Goal: Task Accomplishment & Management: Use online tool/utility

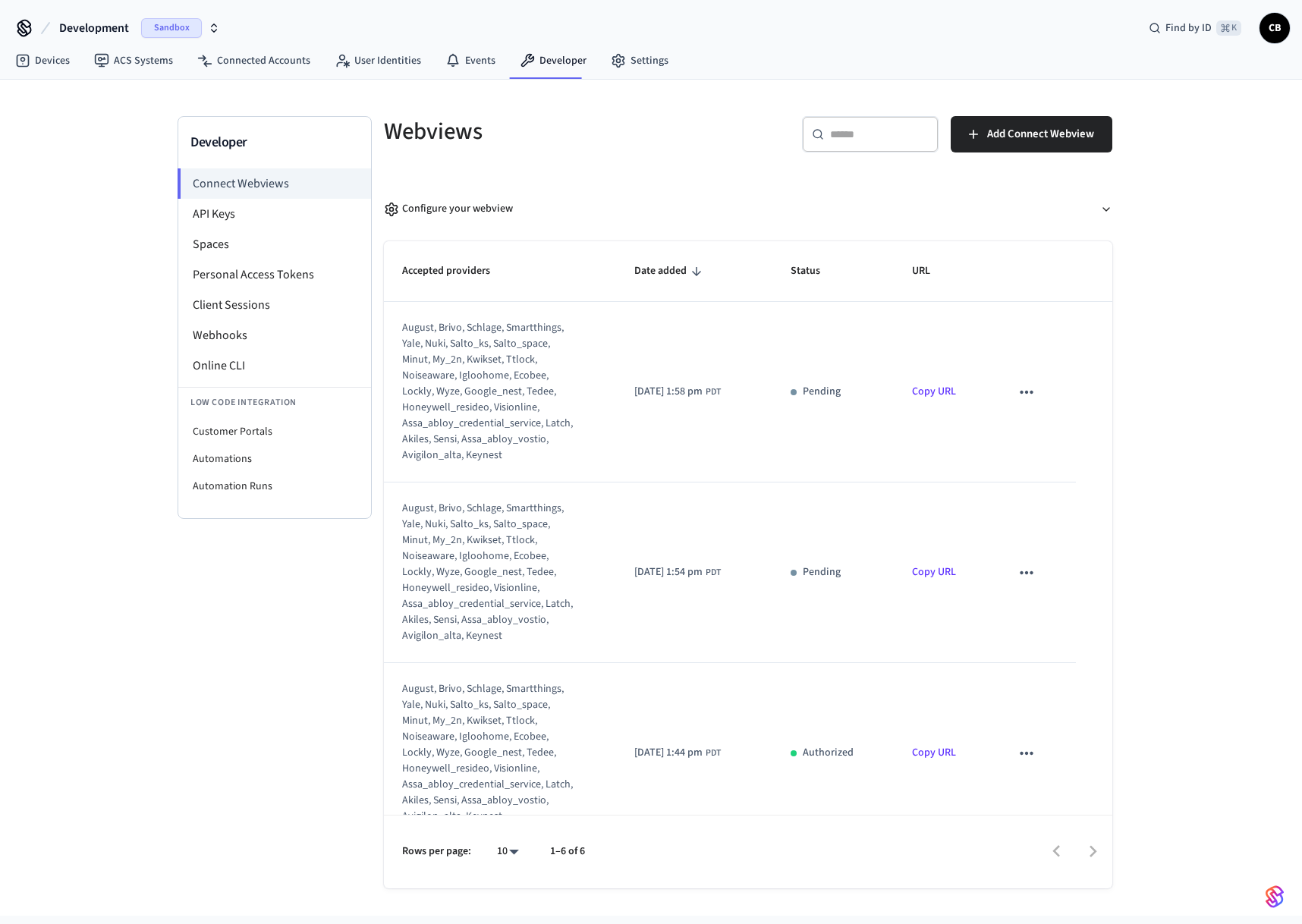
click at [301, 660] on div "Developer Connect Webviews API Keys Spaces Personal Access Tokens Client Sessio…" at bounding box center [274, 502] width 194 height 772
click at [176, 14] on button "Development Sandbox" at bounding box center [140, 28] width 170 height 32
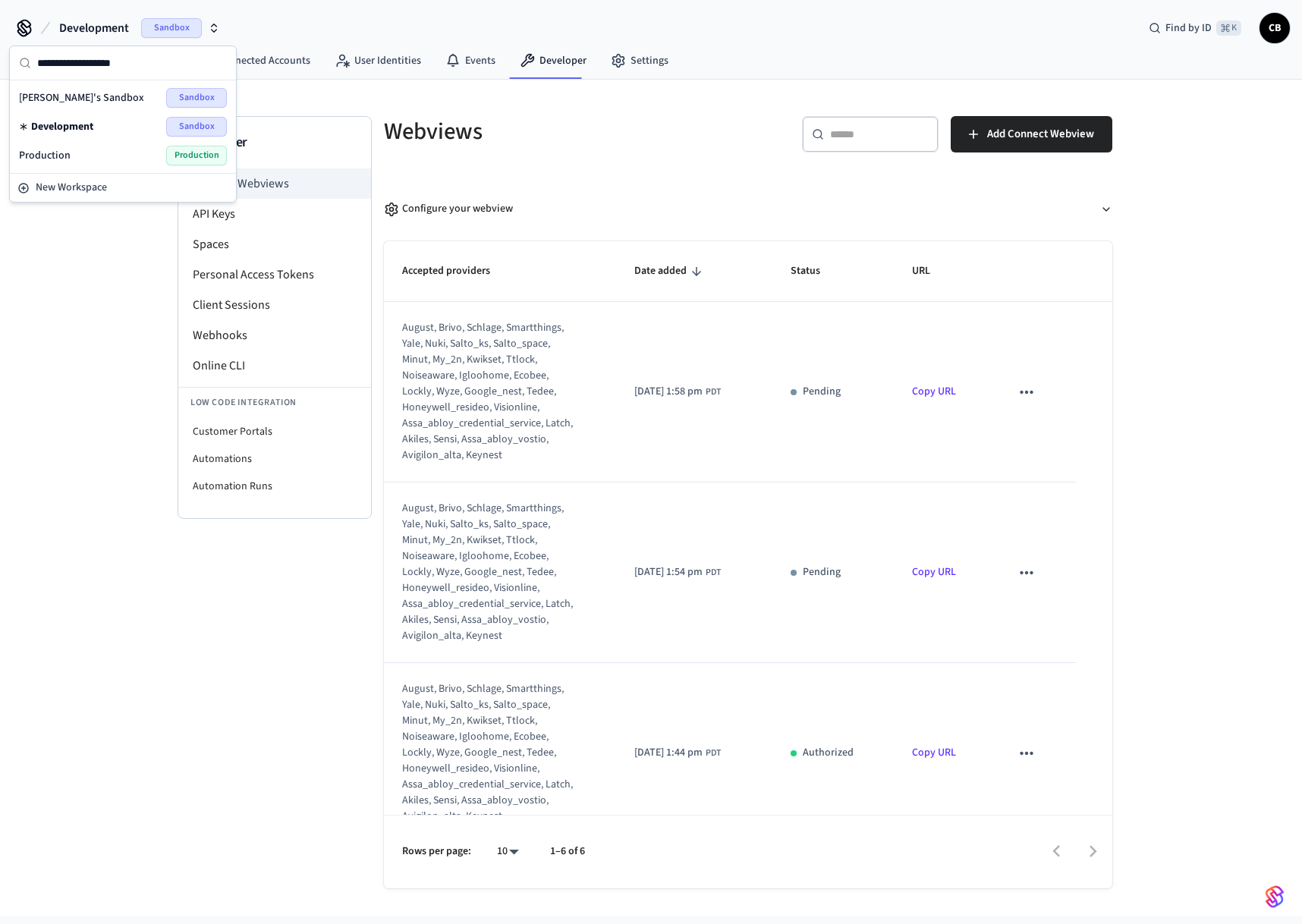
click at [75, 147] on div "Production Production" at bounding box center [123, 156] width 208 height 20
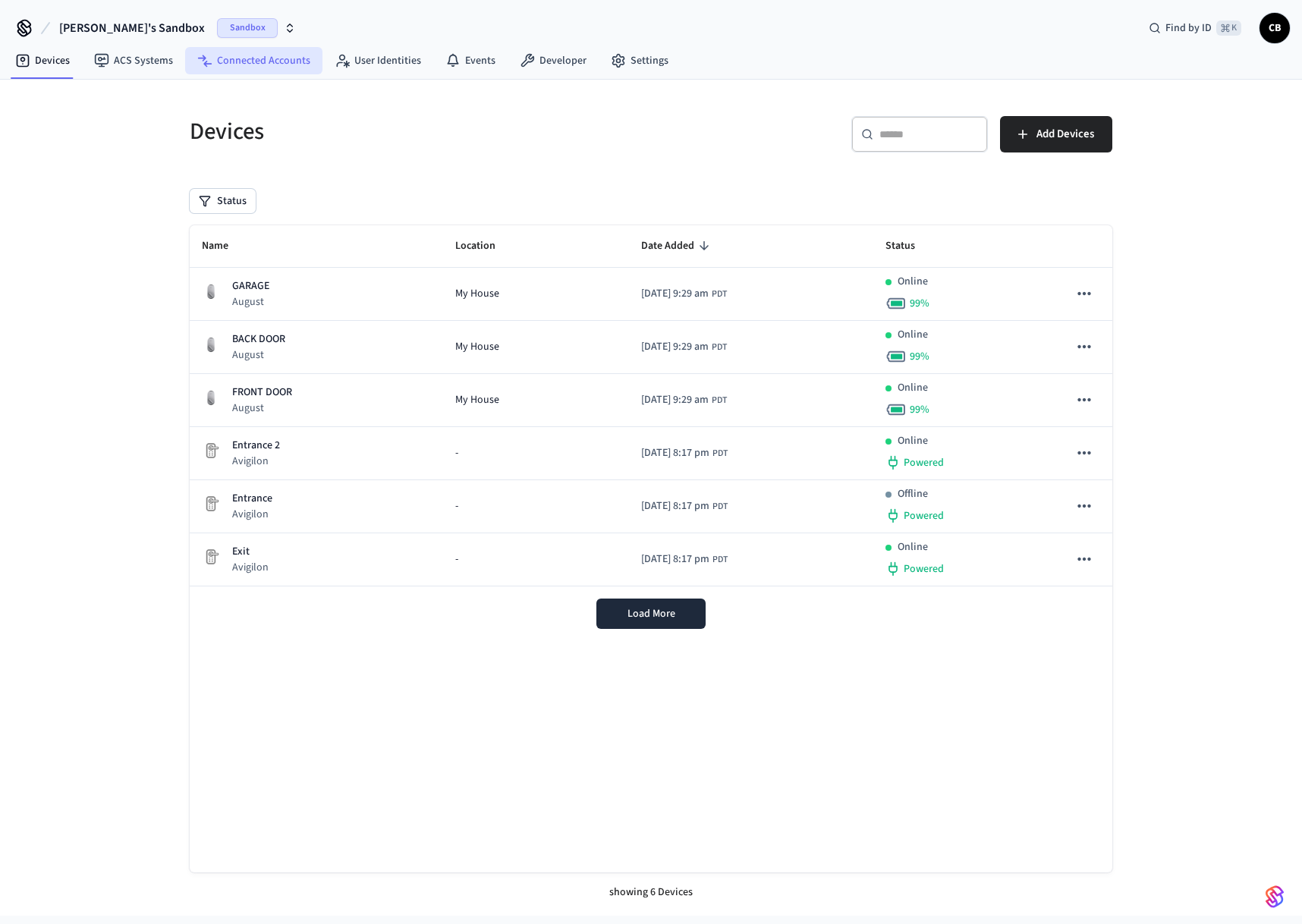
click at [252, 68] on link "Connected Accounts" at bounding box center [253, 61] width 137 height 27
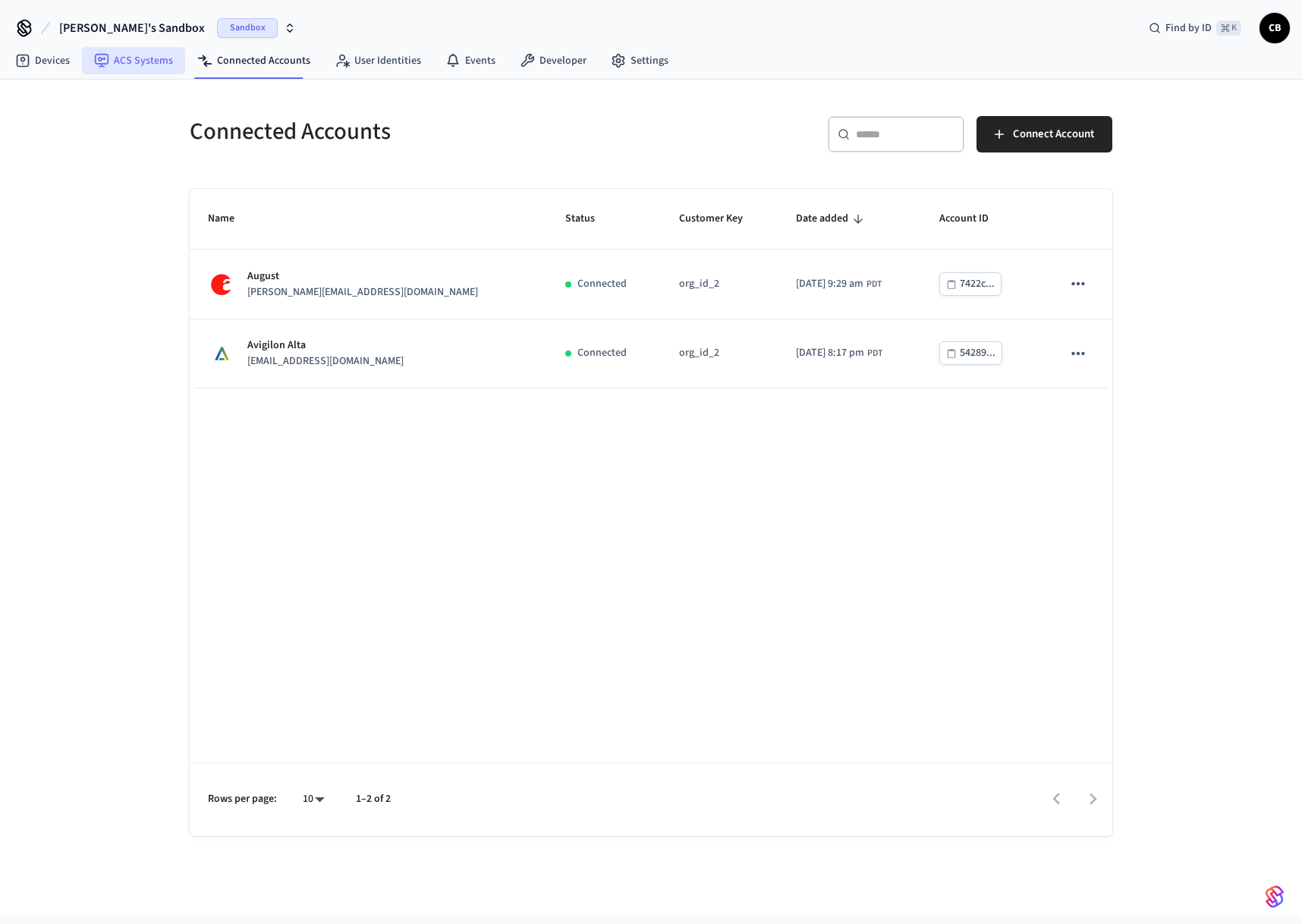
click at [121, 60] on link "ACS Systems" at bounding box center [133, 61] width 103 height 27
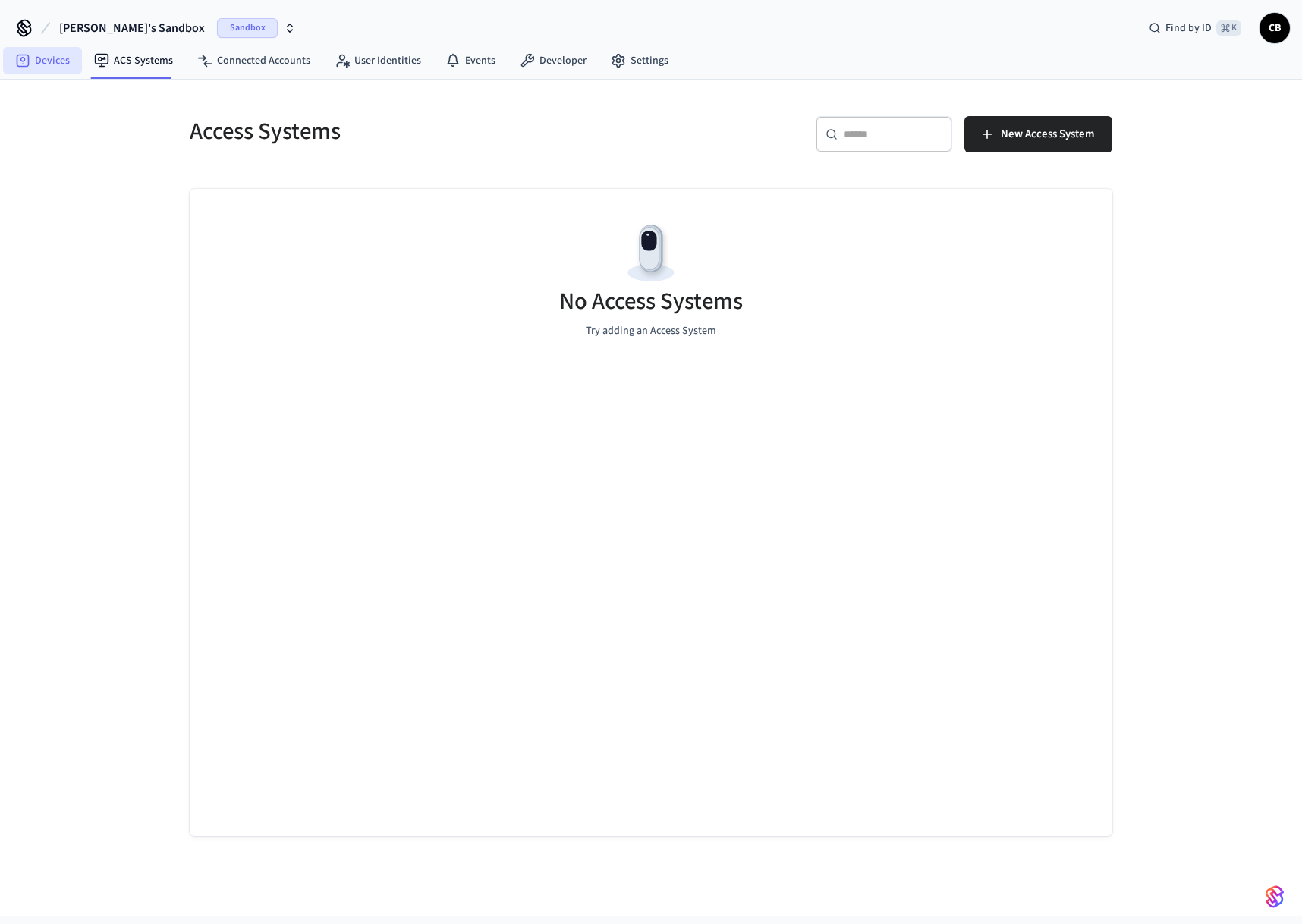
click at [47, 67] on link "Devices" at bounding box center [42, 61] width 79 height 27
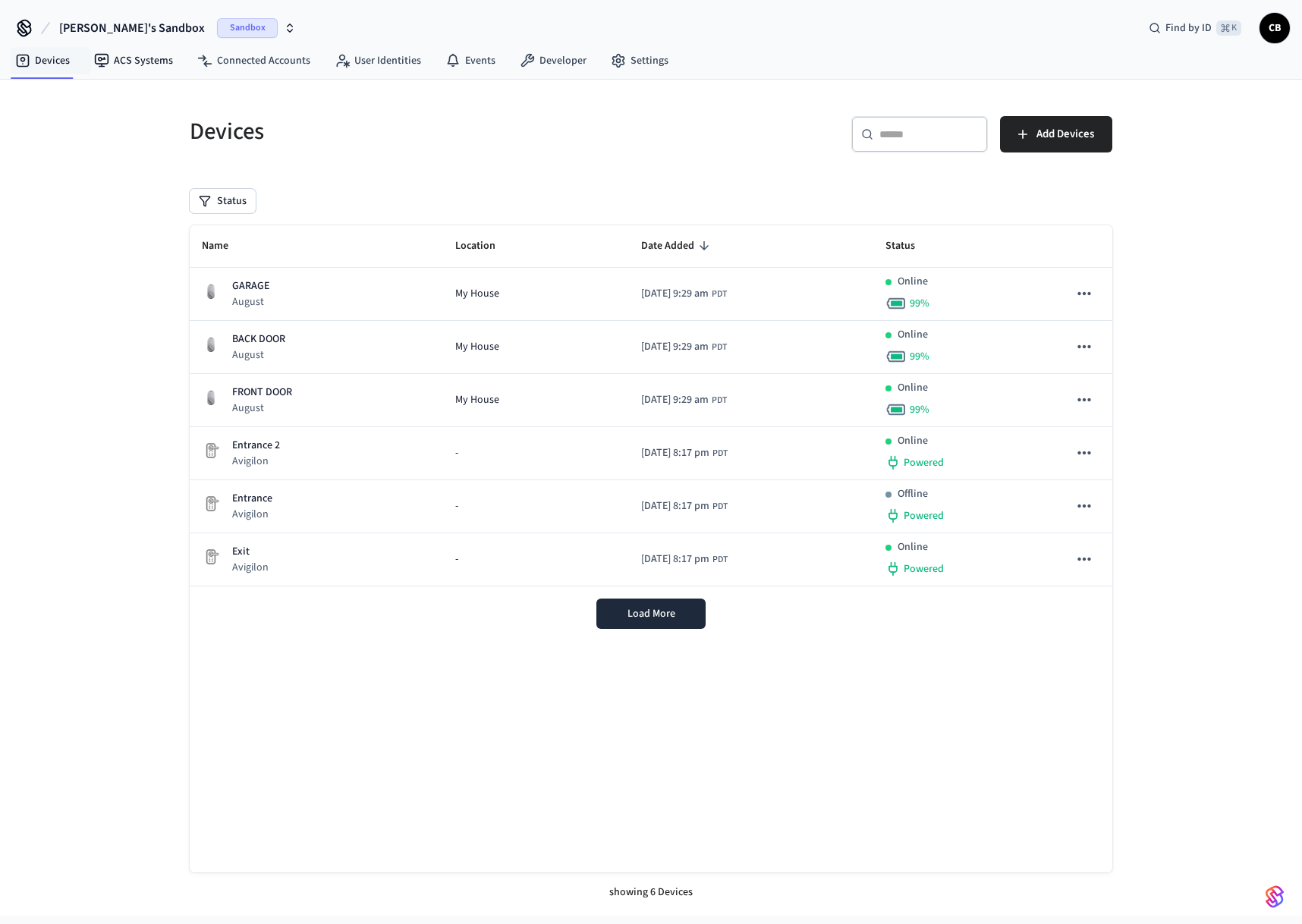
click at [125, 33] on span "[PERSON_NAME]'s Sandbox" at bounding box center [132, 28] width 146 height 18
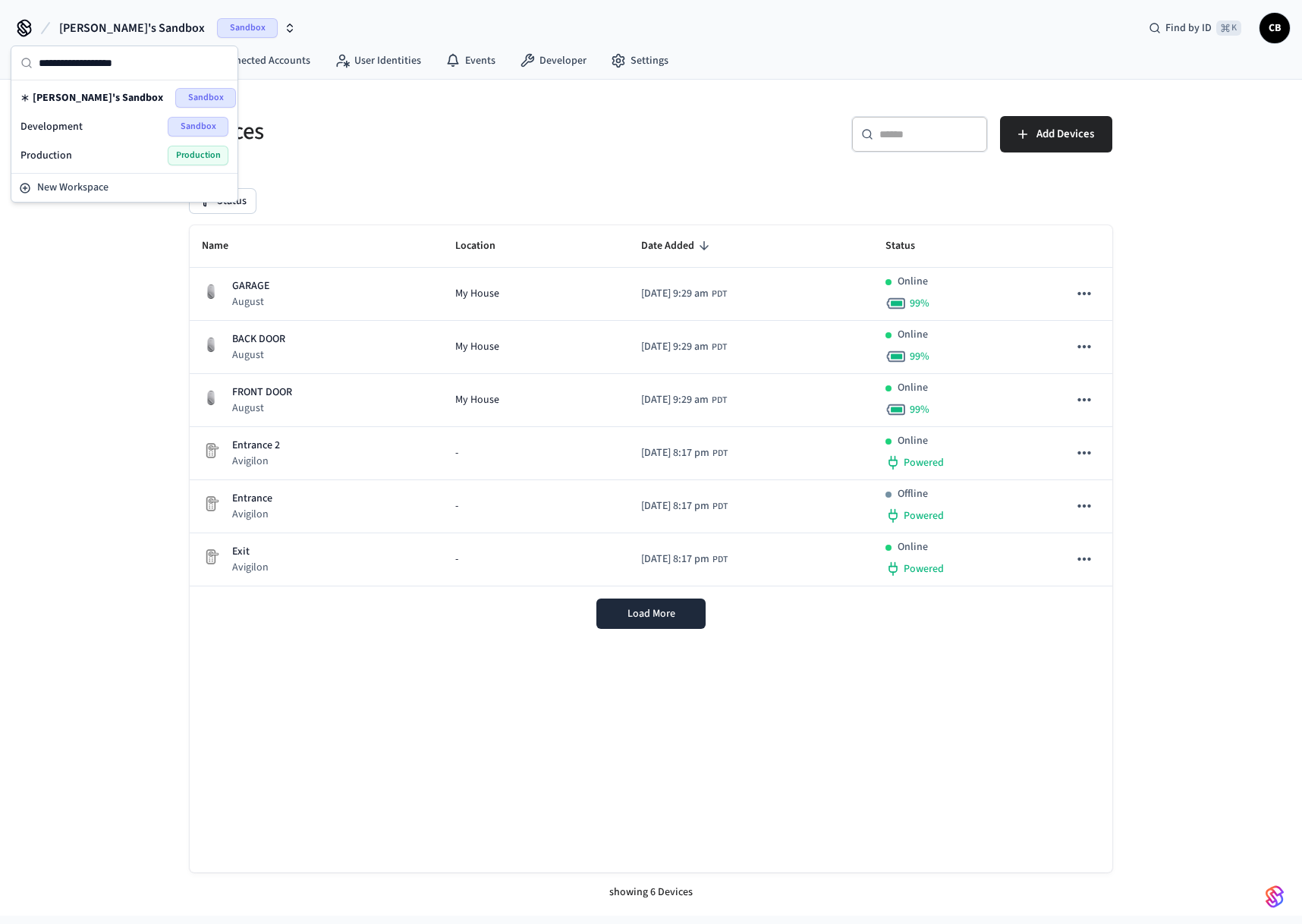
click at [77, 124] on span "Development" at bounding box center [52, 127] width 62 height 15
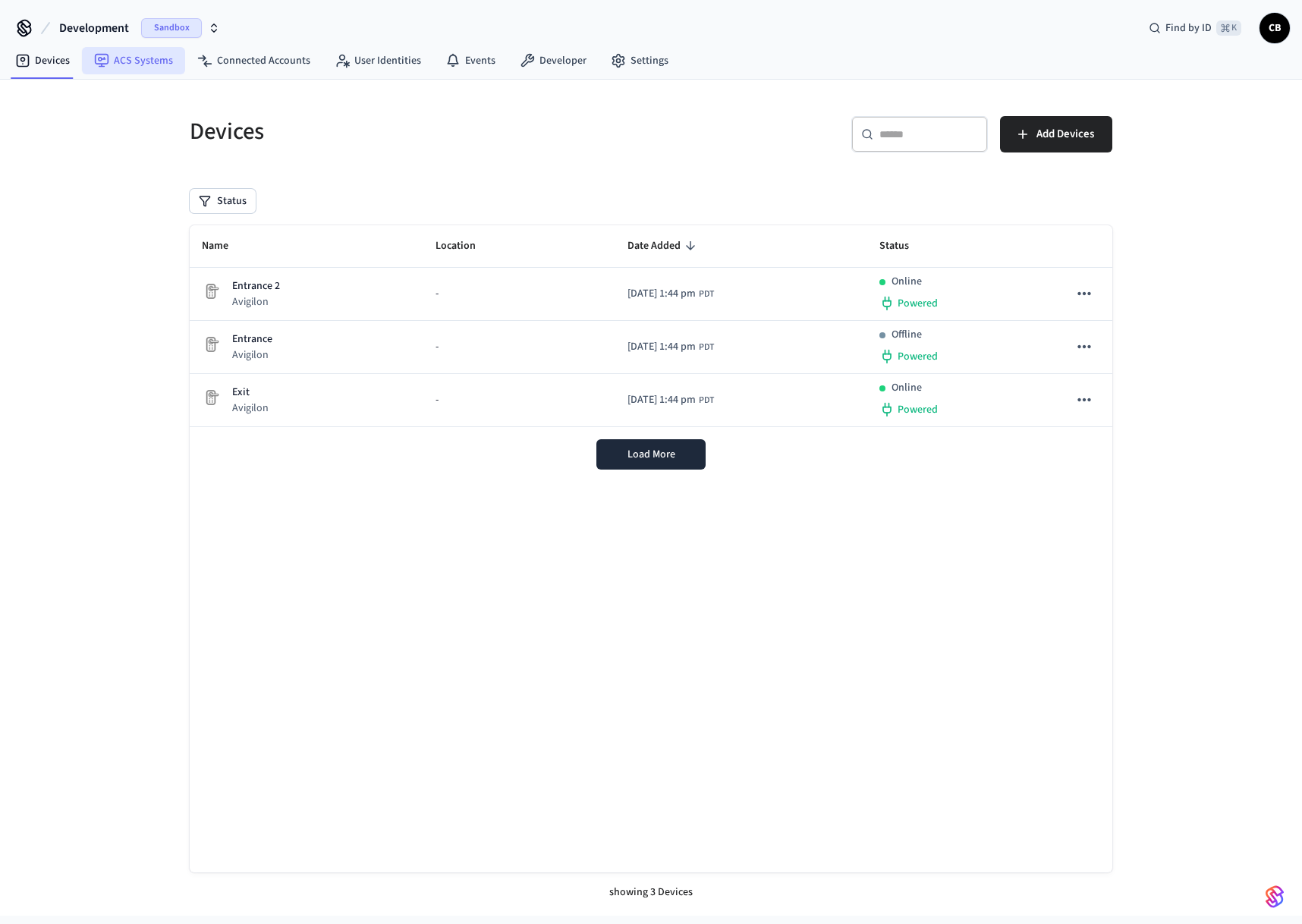
click at [149, 60] on link "ACS Systems" at bounding box center [133, 61] width 103 height 27
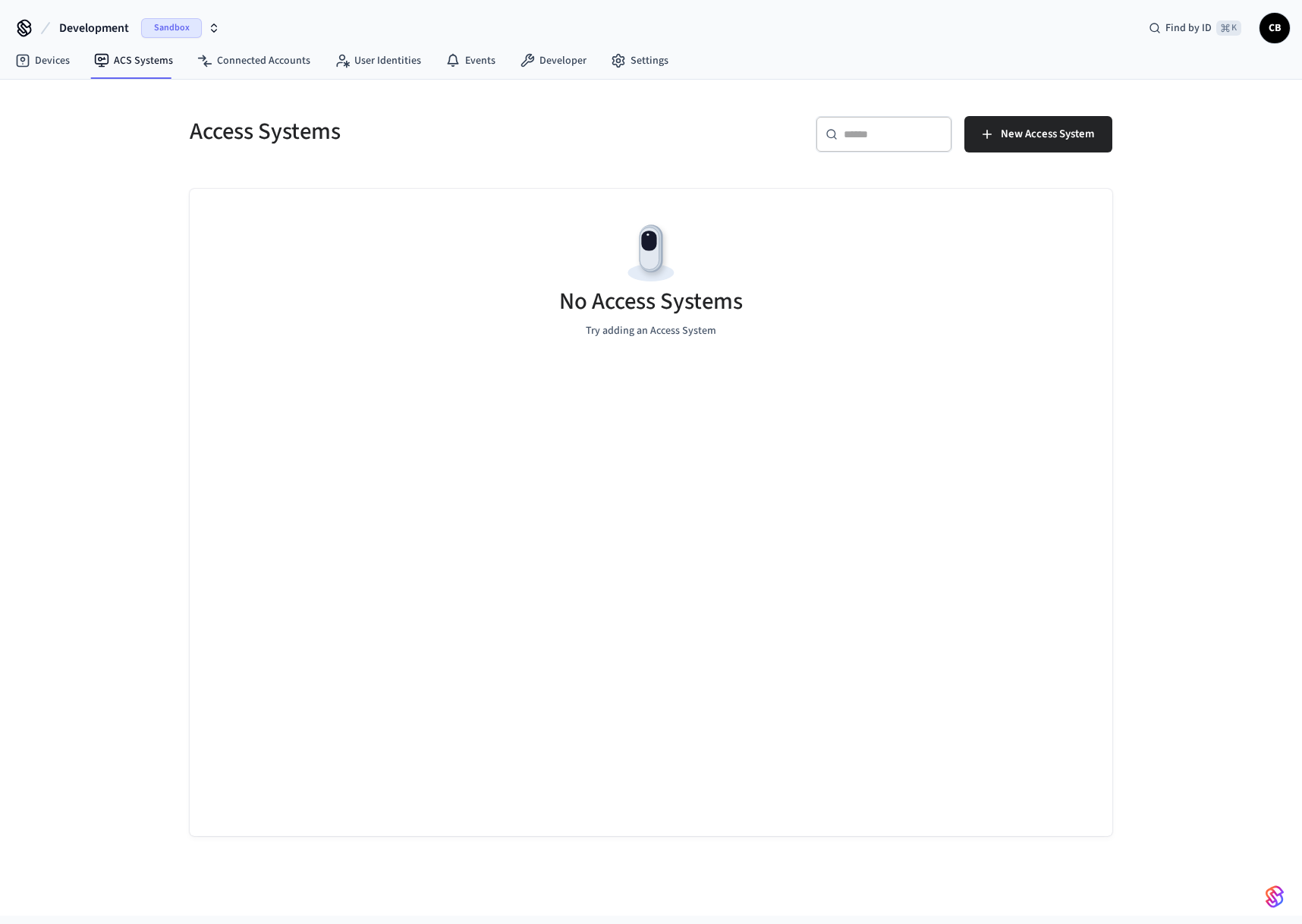
click at [201, 19] on div "Sandbox" at bounding box center [181, 28] width 79 height 20
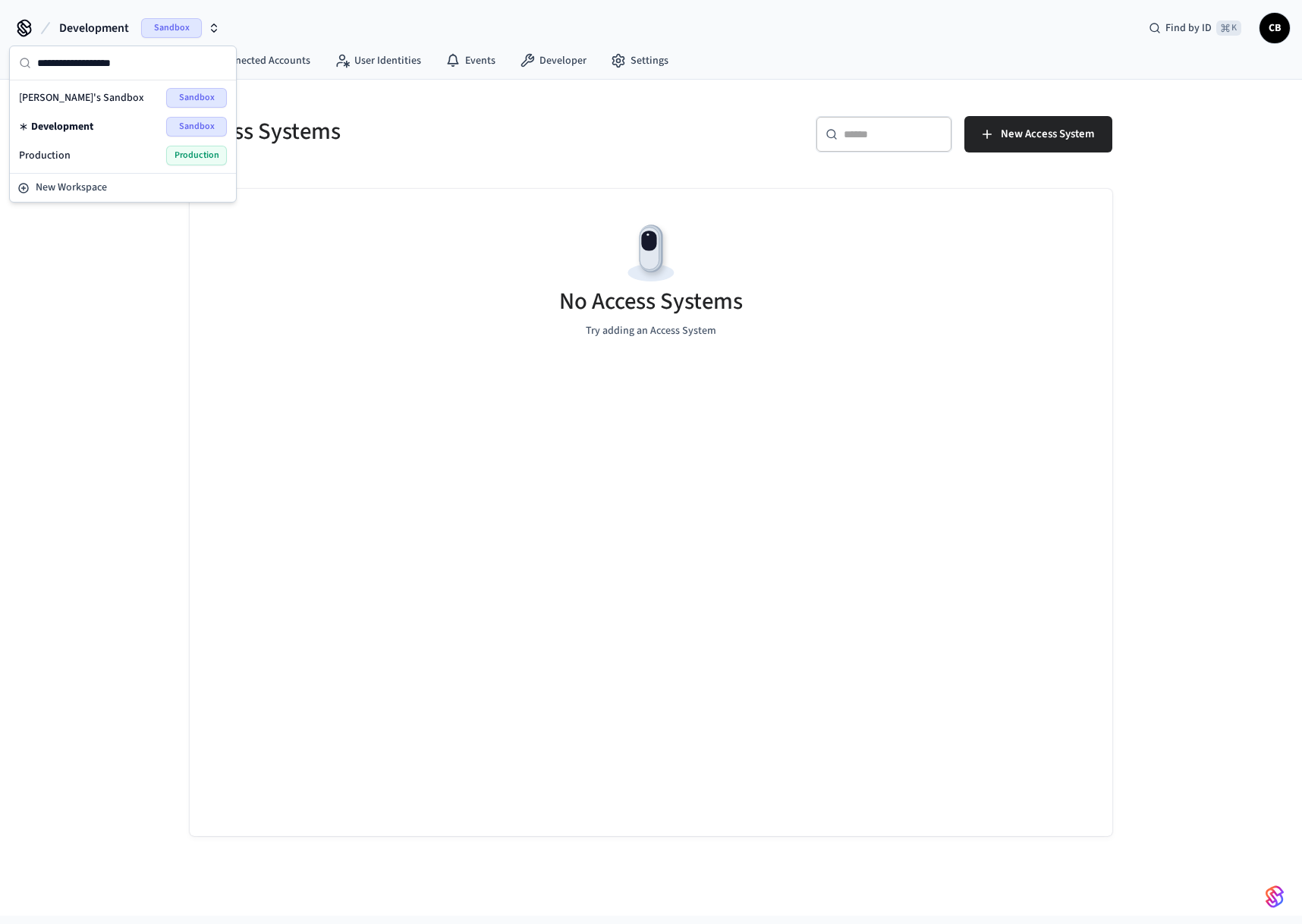
click at [476, 115] on div "Access Systems" at bounding box center [406, 132] width 470 height 67
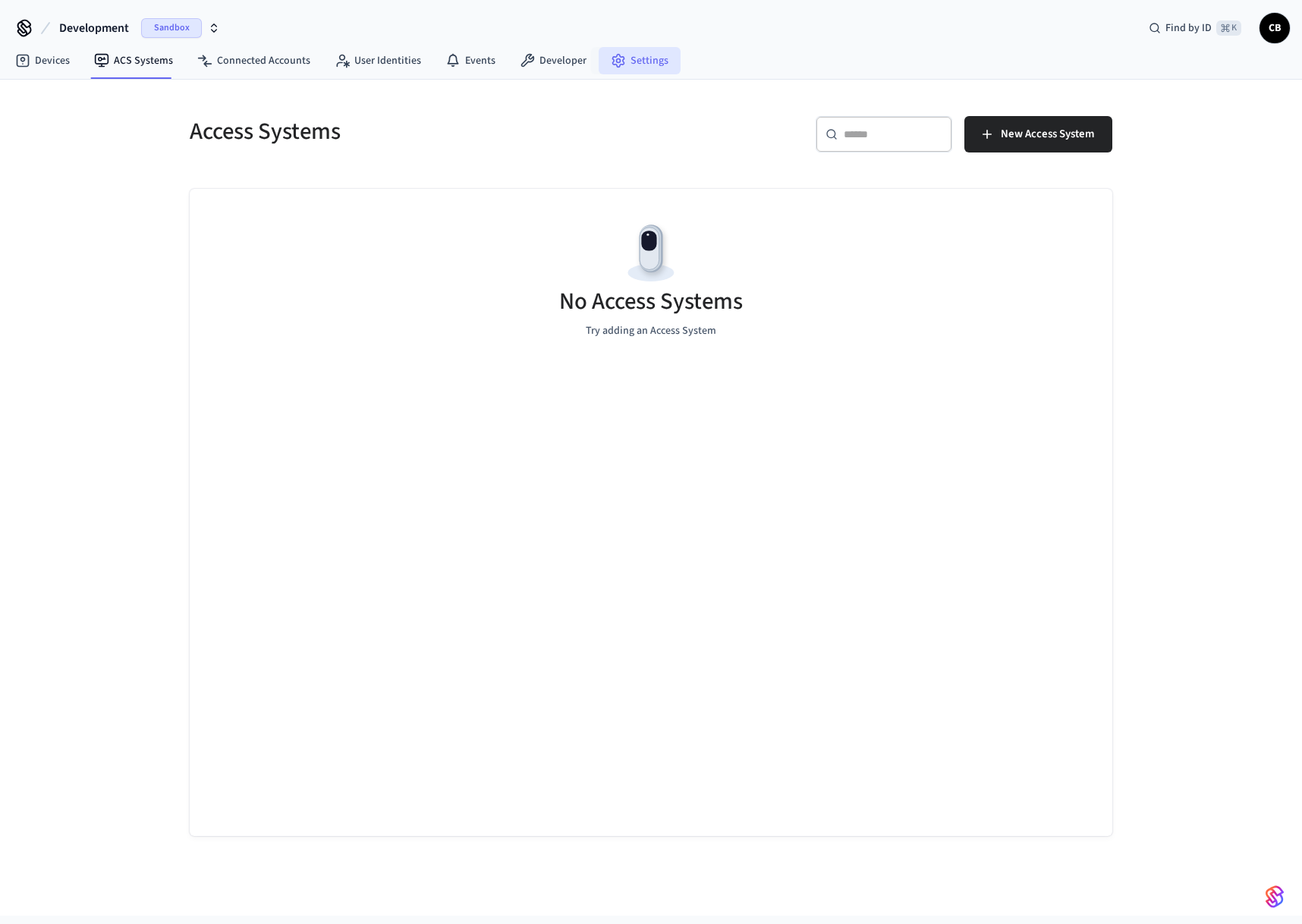
click at [645, 58] on link "Settings" at bounding box center [639, 61] width 82 height 27
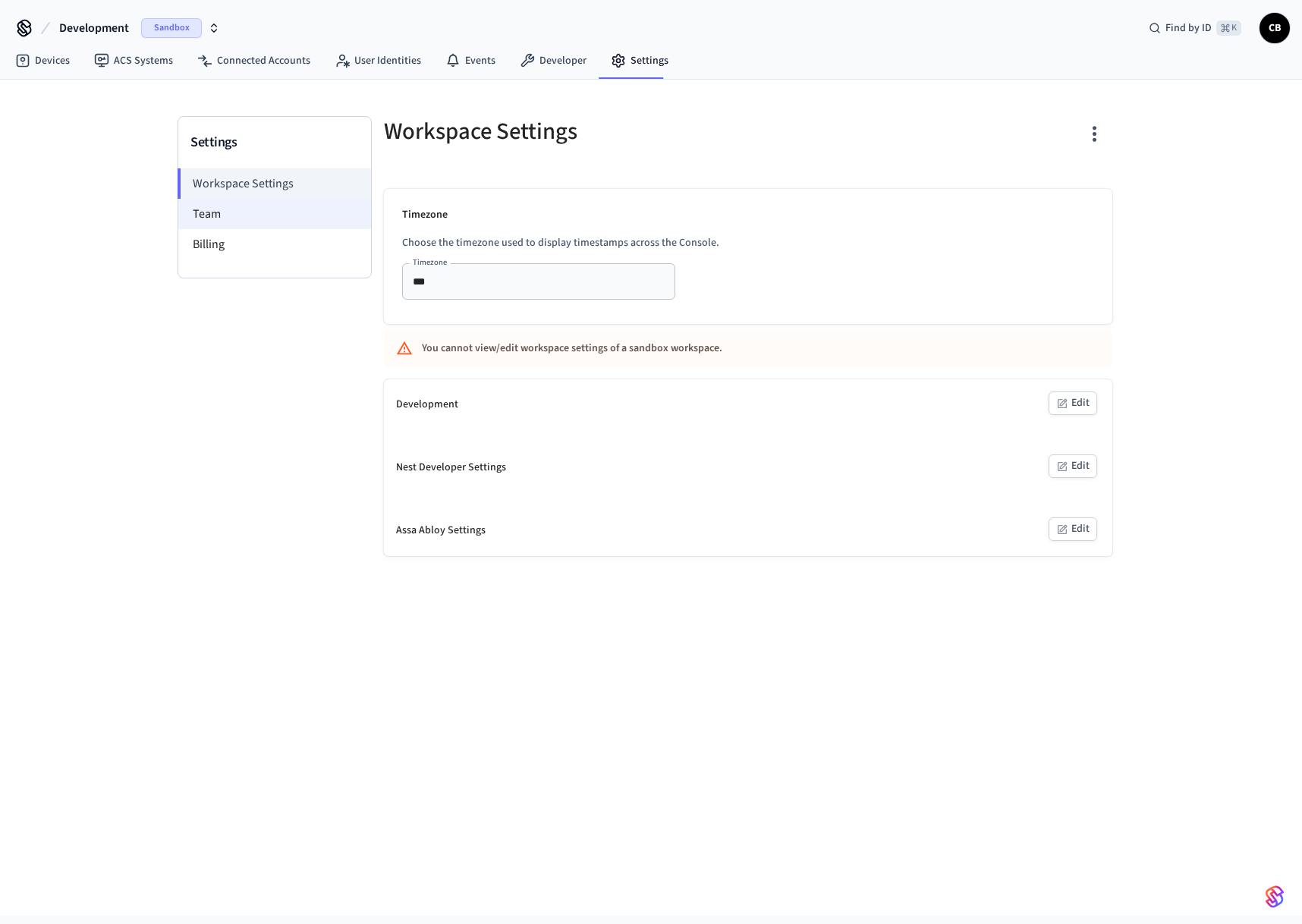
click at [293, 220] on li "Team" at bounding box center [274, 214] width 192 height 30
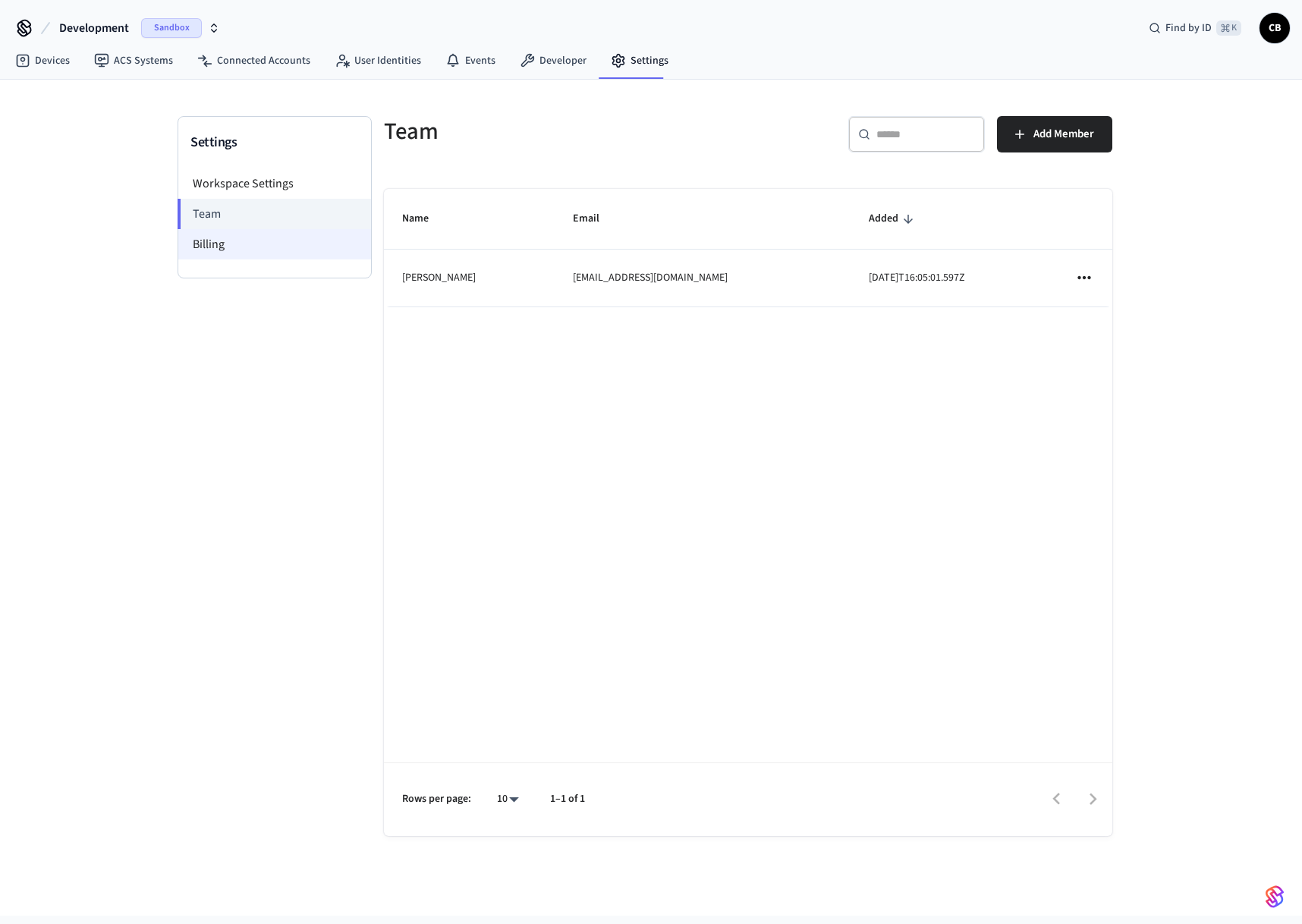
click at [226, 254] on li "Billing" at bounding box center [274, 244] width 192 height 30
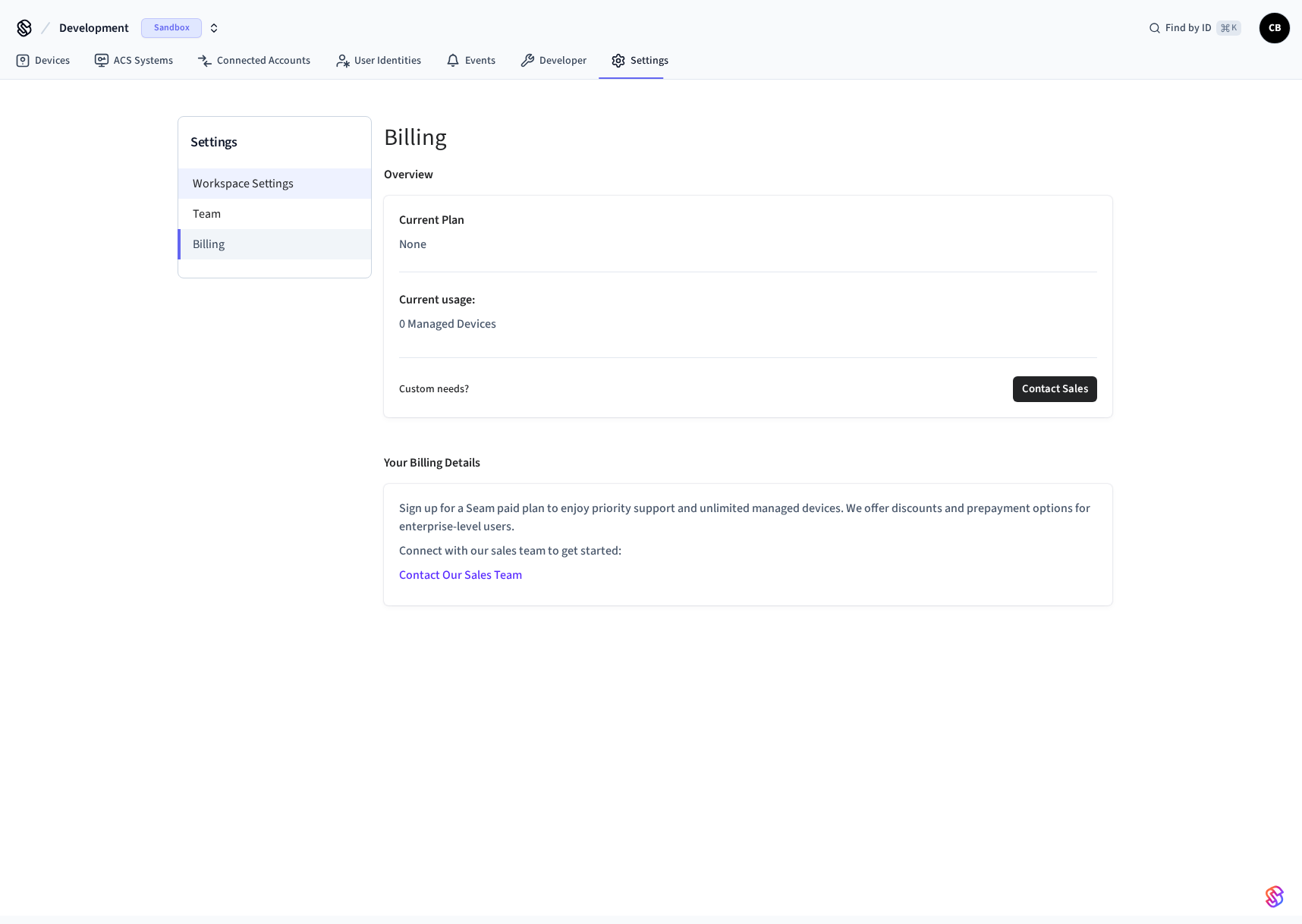
click at [235, 181] on li "Workspace Settings" at bounding box center [274, 183] width 192 height 30
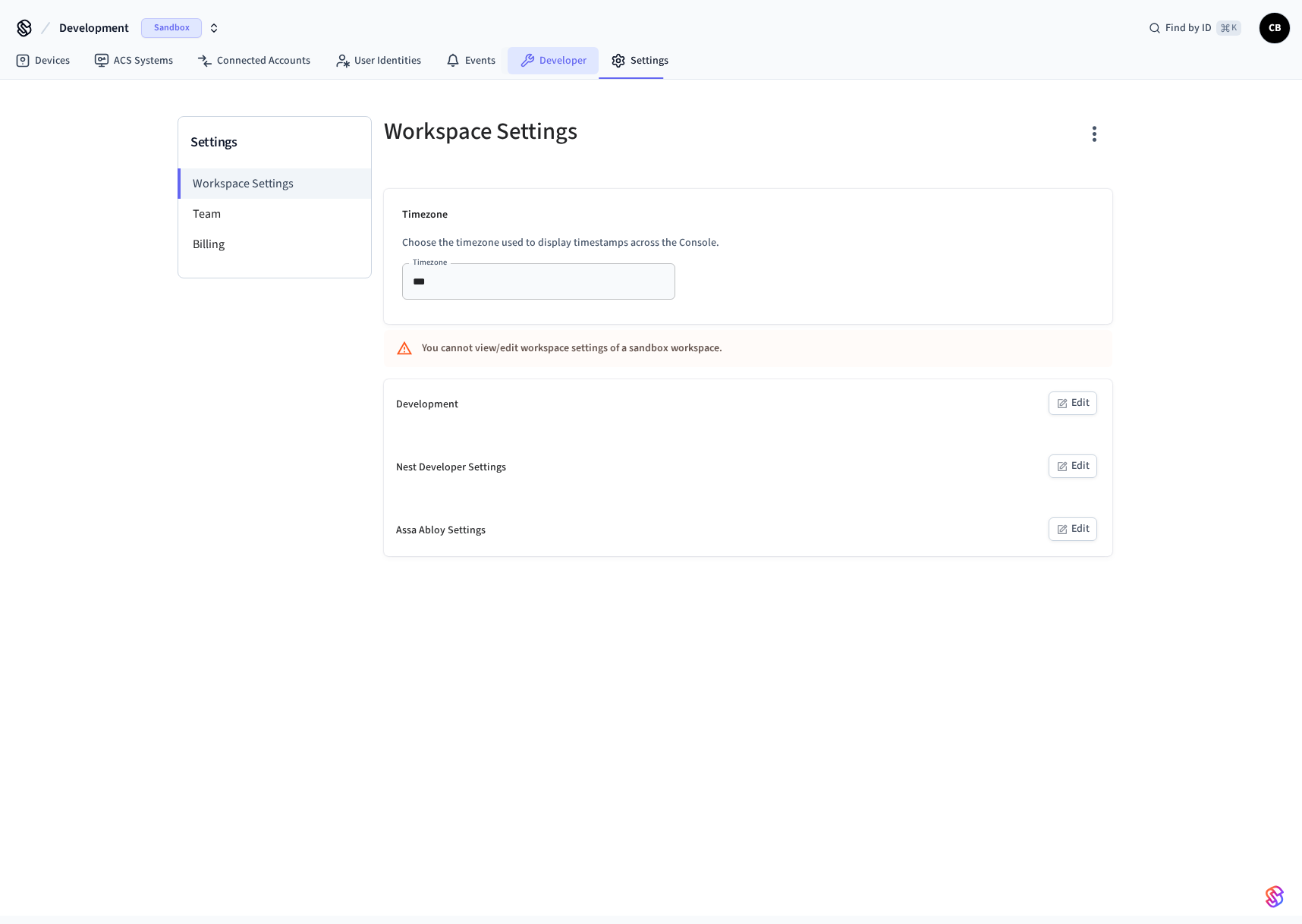
click at [554, 67] on link "Developer" at bounding box center [553, 61] width 91 height 27
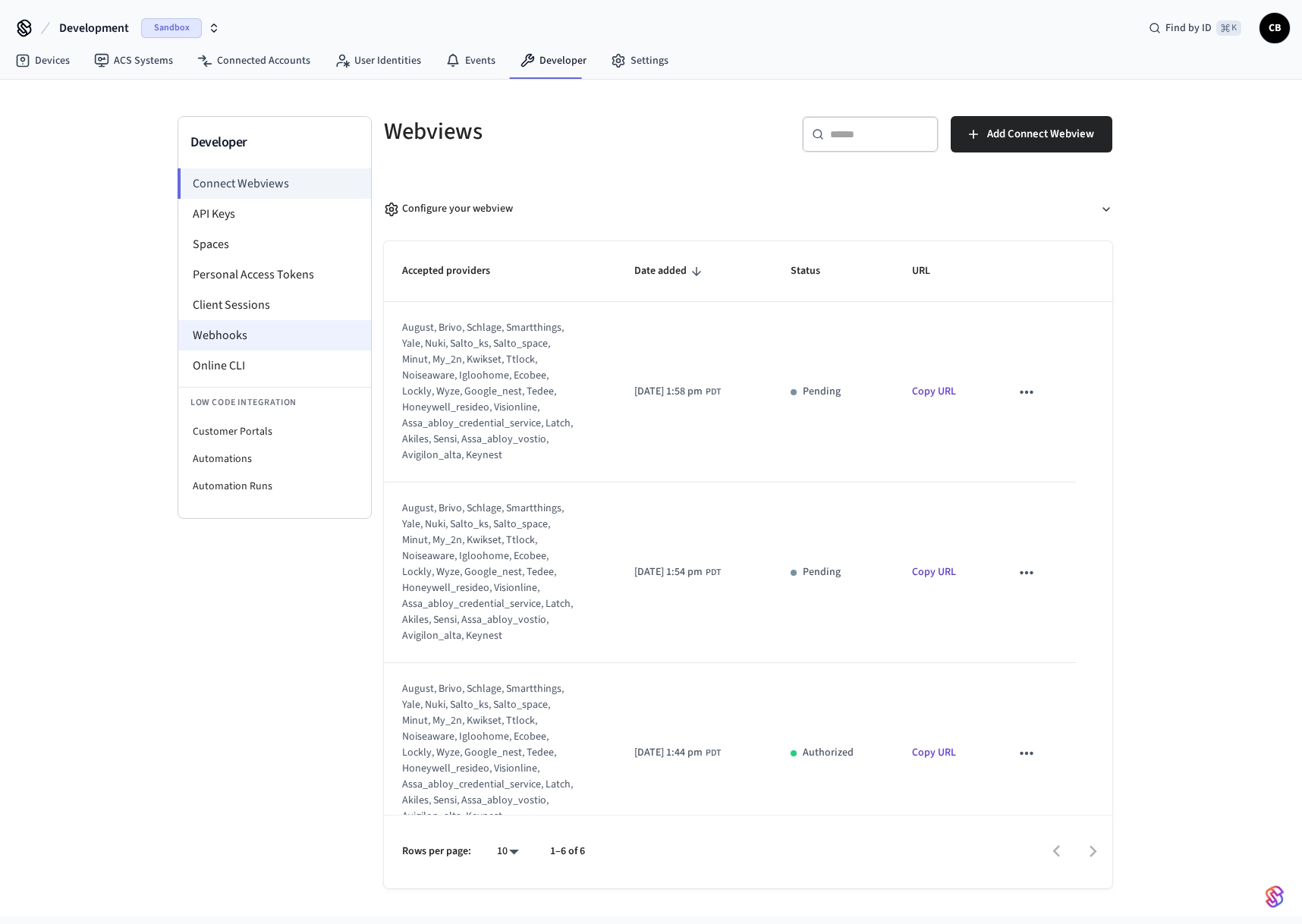
click at [210, 338] on li "Webhooks" at bounding box center [274, 335] width 192 height 30
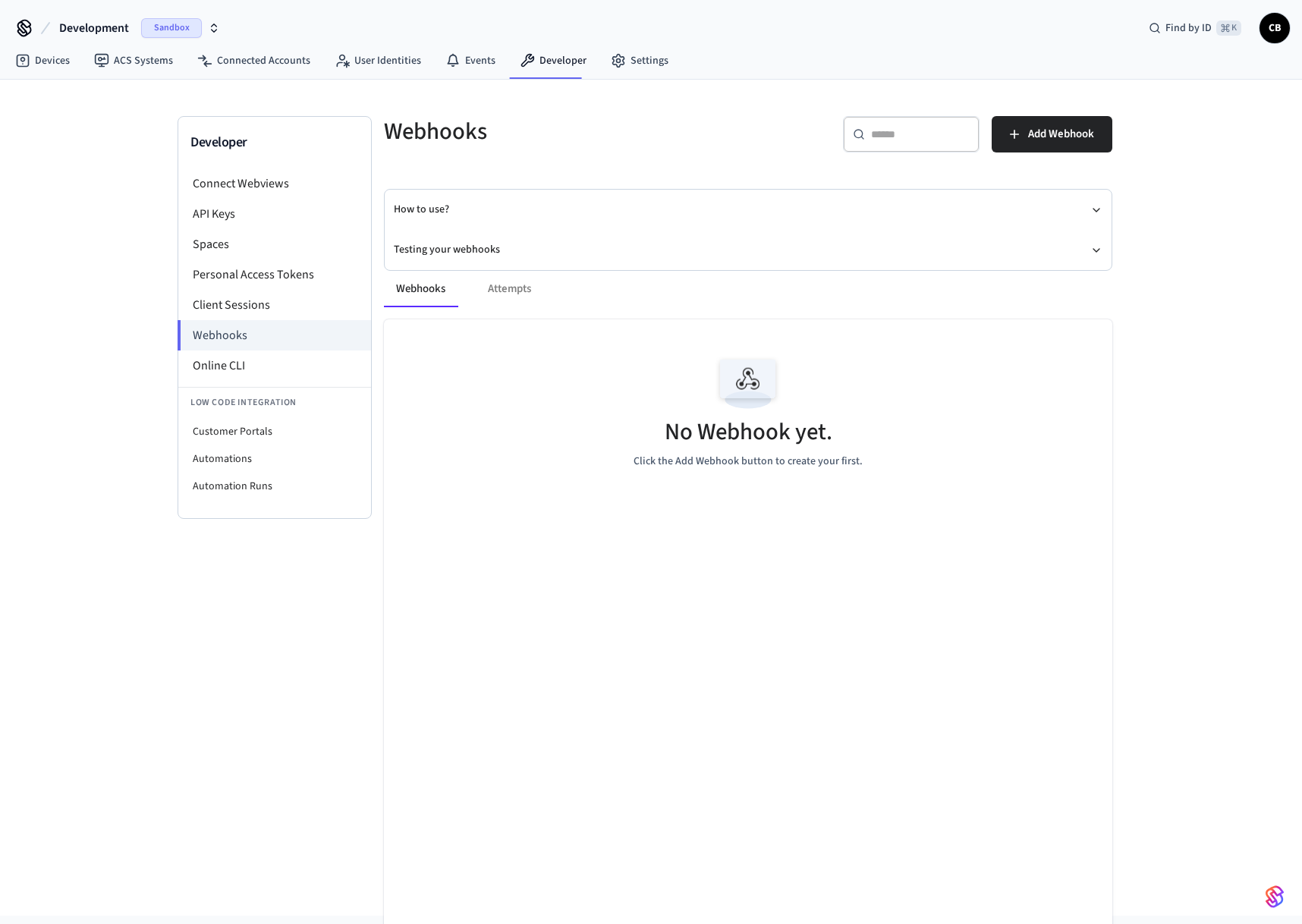
click at [518, 256] on div "Webhooks Attempts No Webhook yet. Click the Add Webhook button to create your f…" at bounding box center [738, 609] width 747 height 714
click at [1101, 248] on icon "button" at bounding box center [1096, 250] width 12 height 12
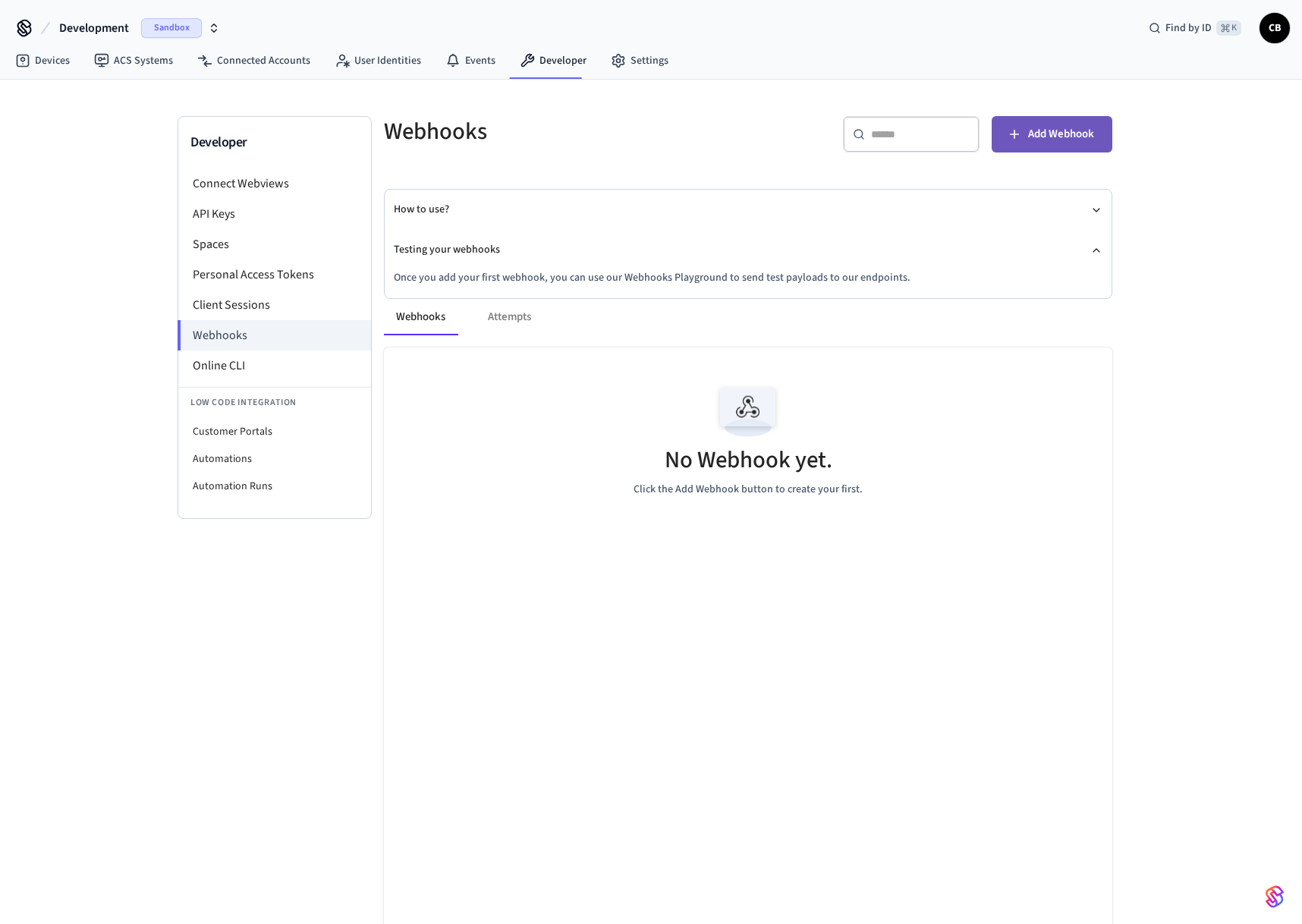
click at [1066, 150] on button "Add Webhook" at bounding box center [1051, 134] width 121 height 37
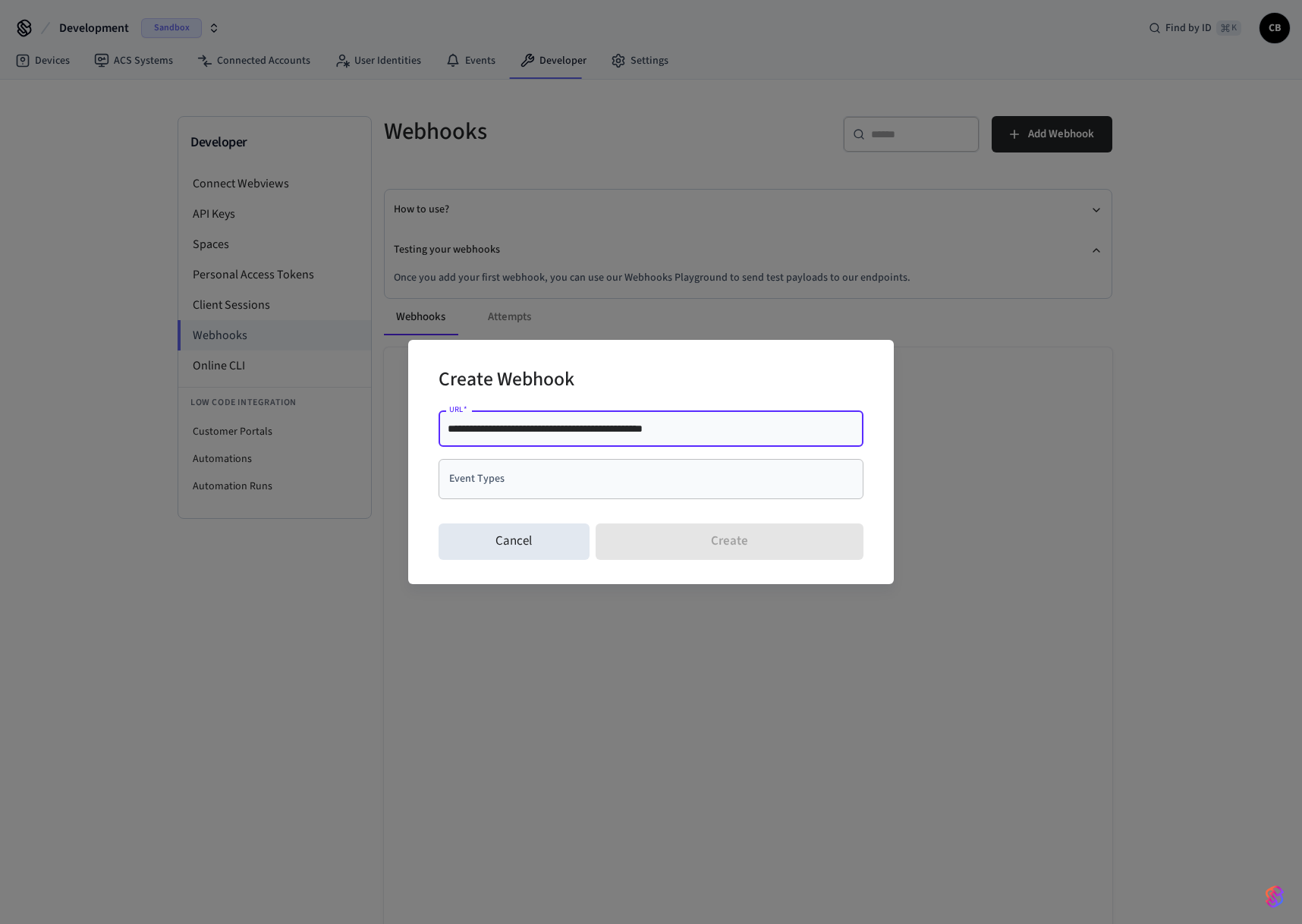
type input "**********"
click at [758, 473] on input "Event Types" at bounding box center [639, 479] width 389 height 27
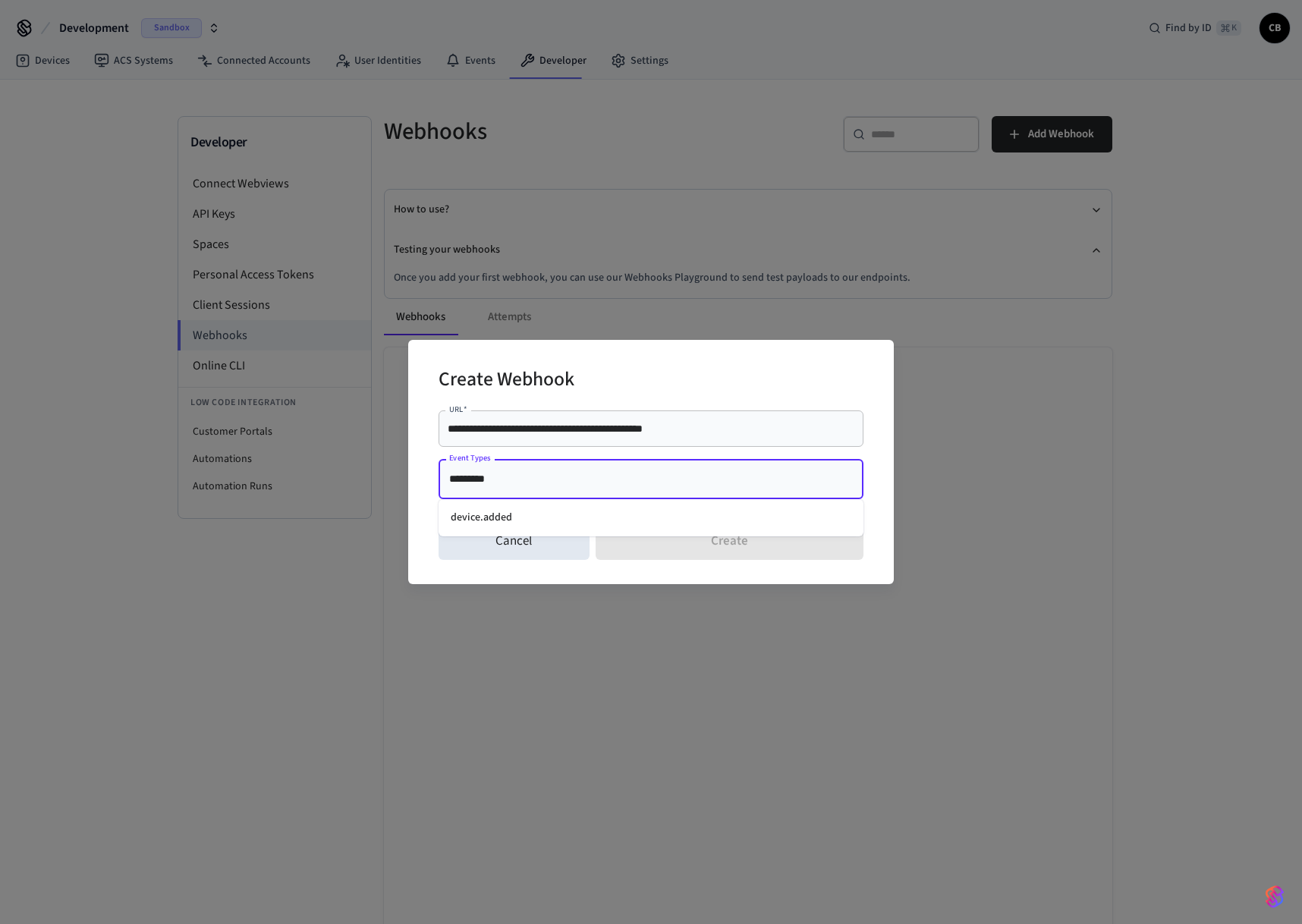
type input "**********"
click at [504, 513] on li "device.added" at bounding box center [651, 518] width 425 height 25
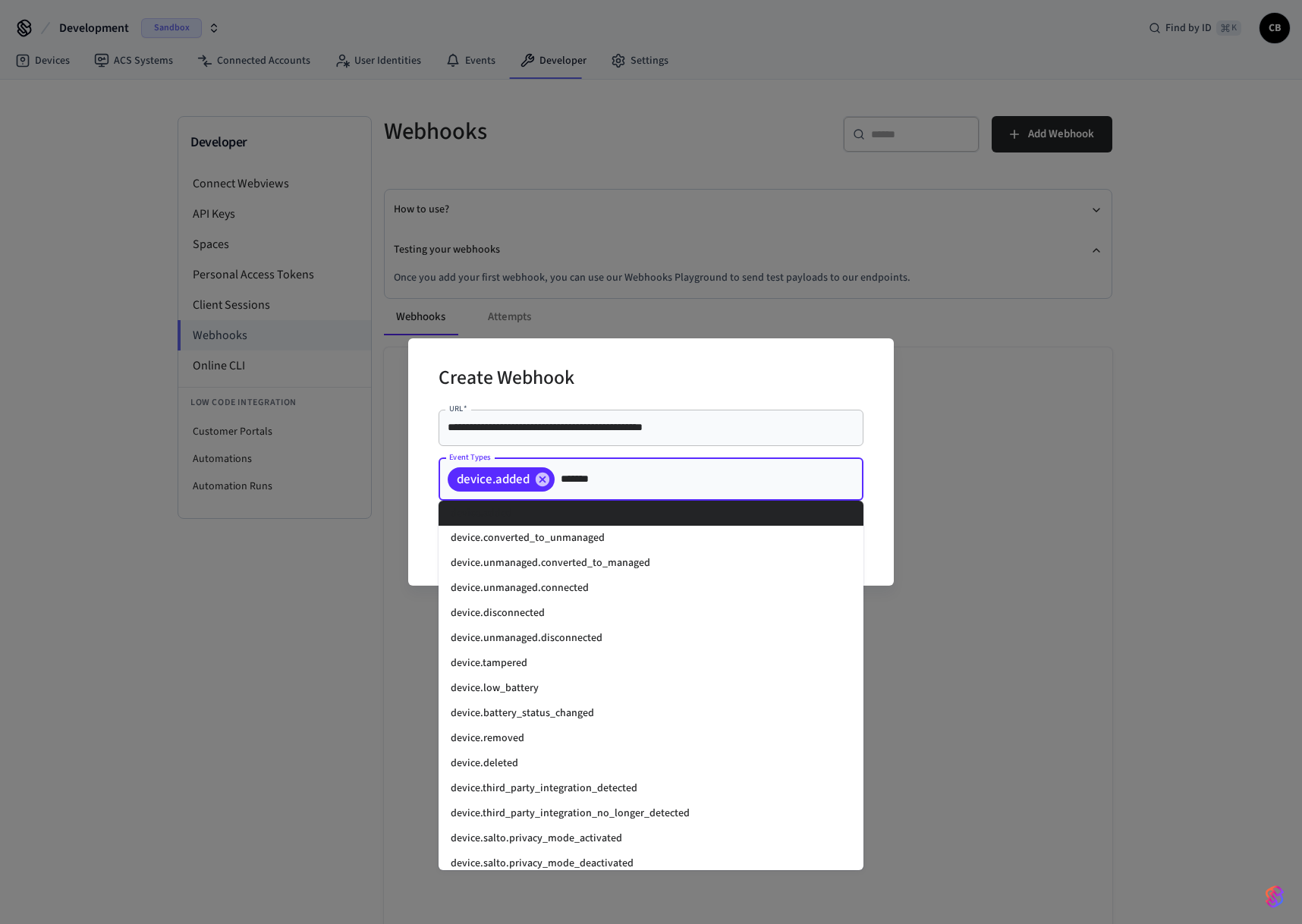
scroll to position [31, 0]
type input "*********"
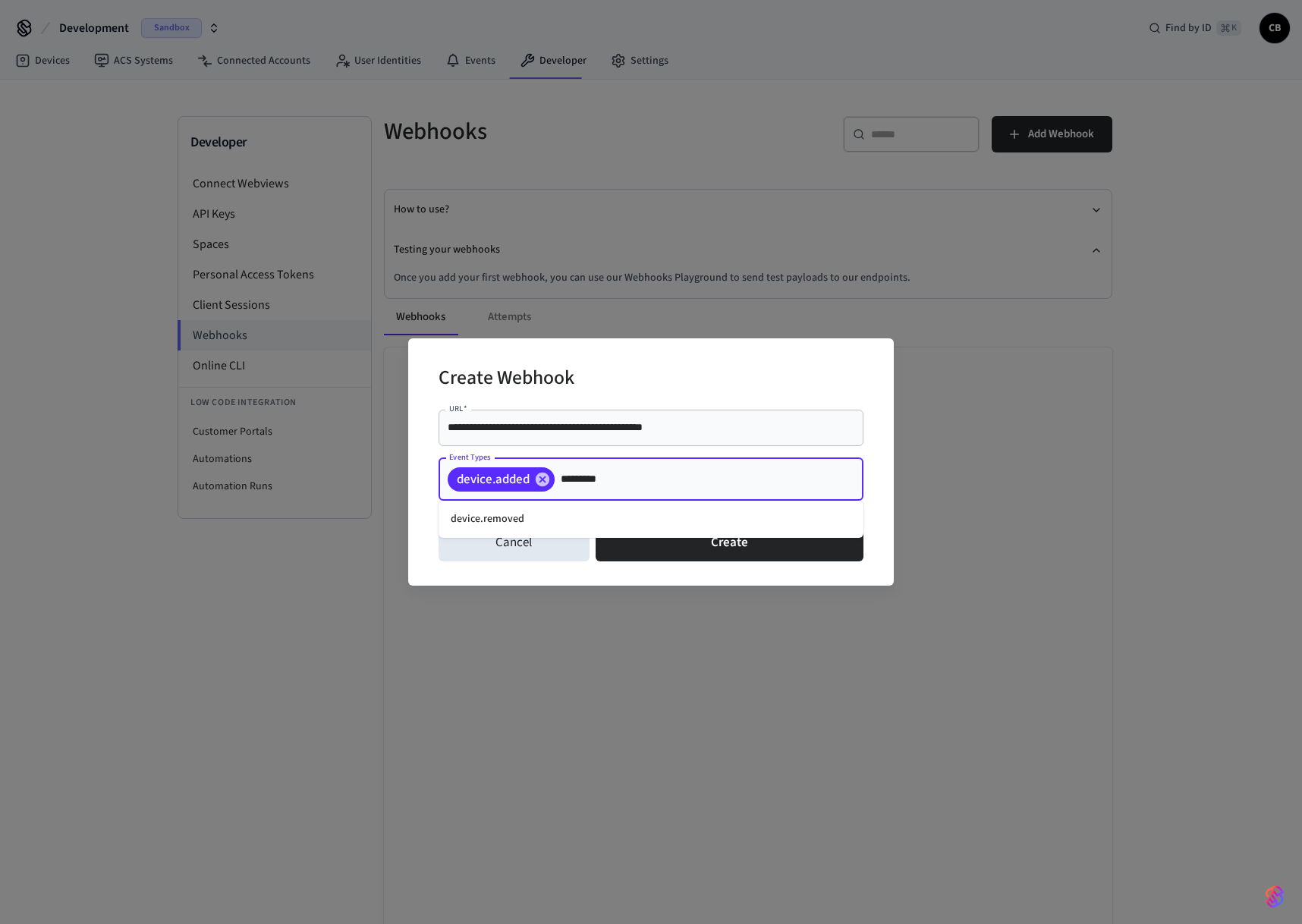
click at [526, 515] on li "device.removed" at bounding box center [651, 519] width 425 height 25
type input "*"
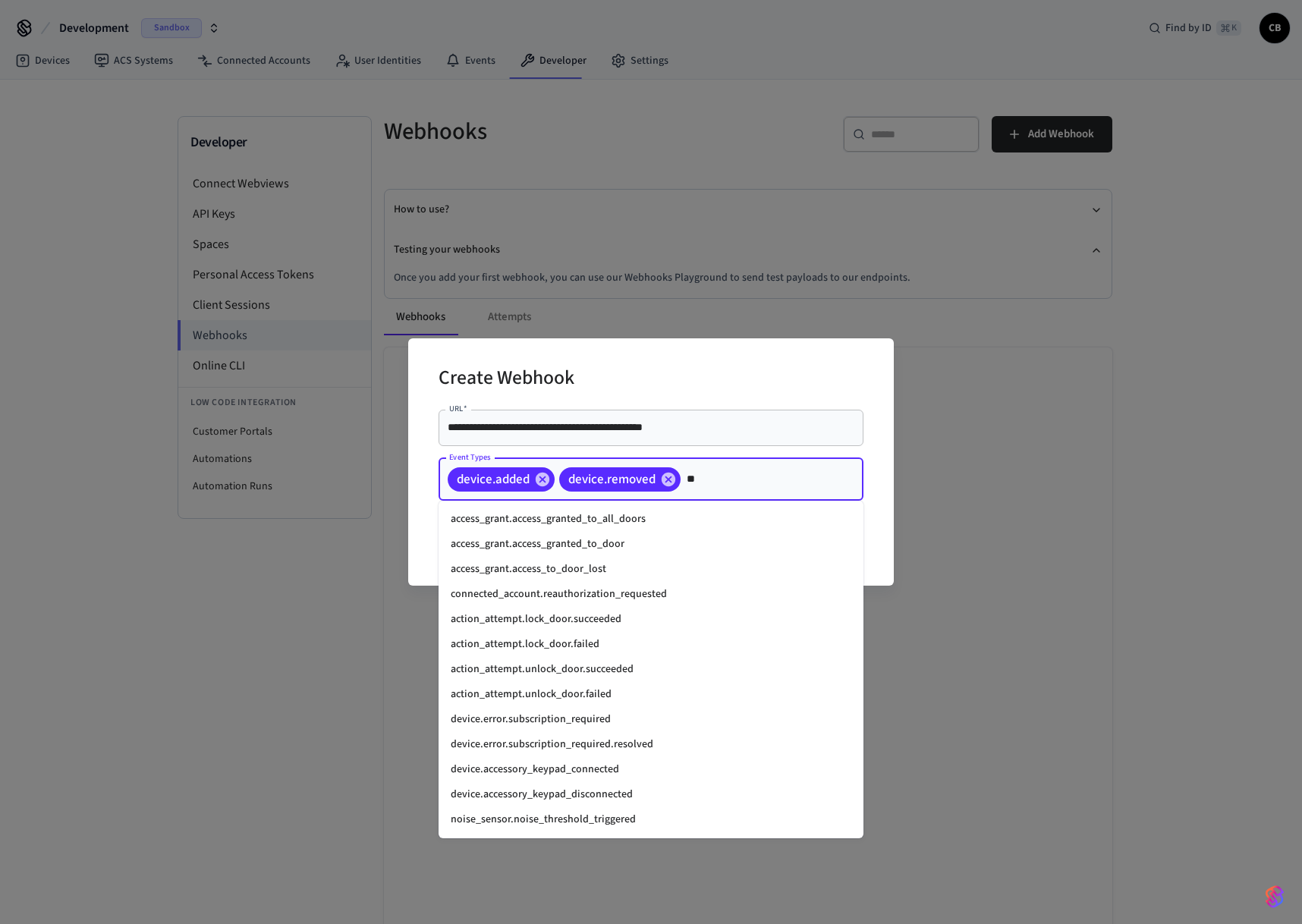
type input "*"
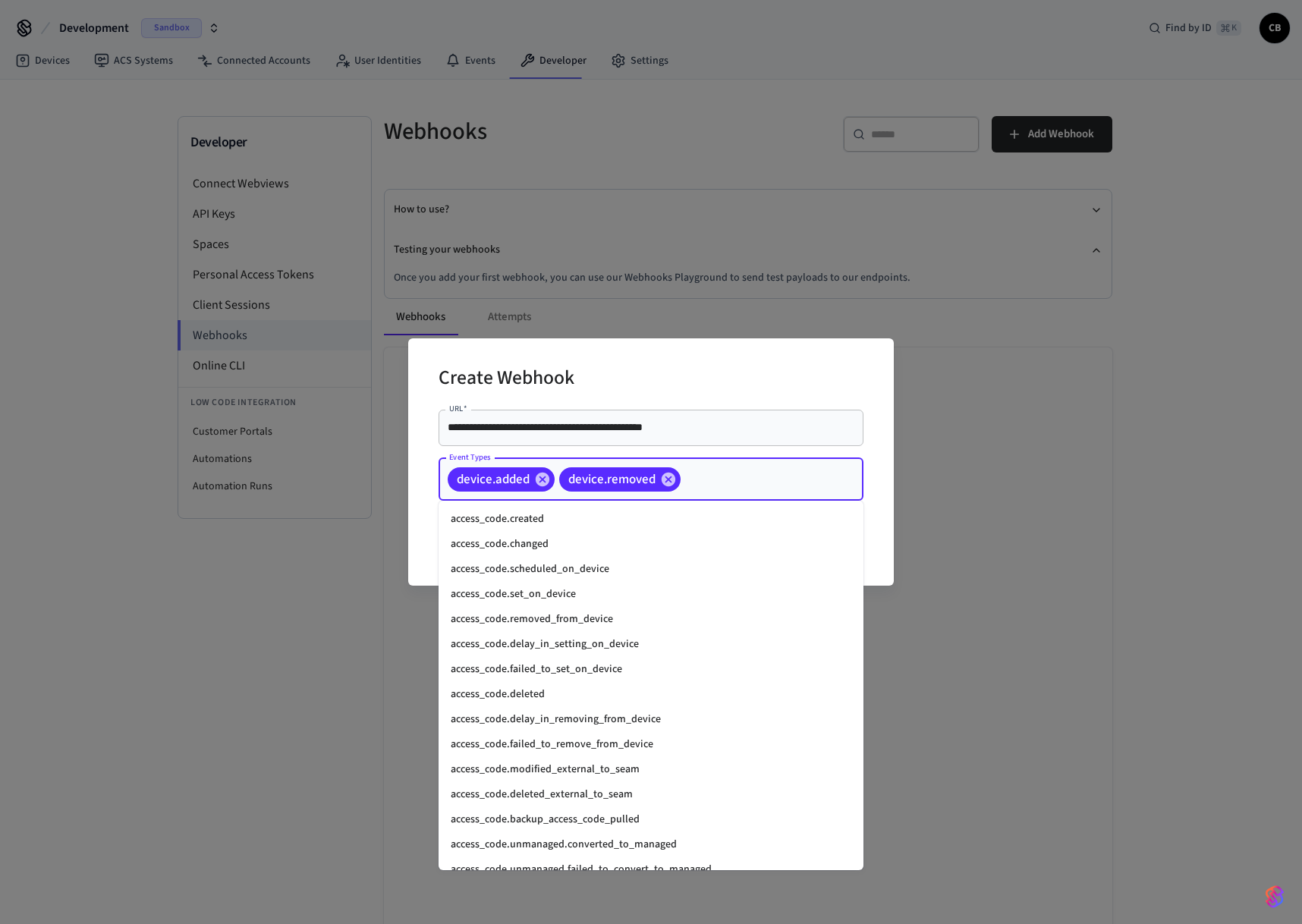
scroll to position [1114, 0]
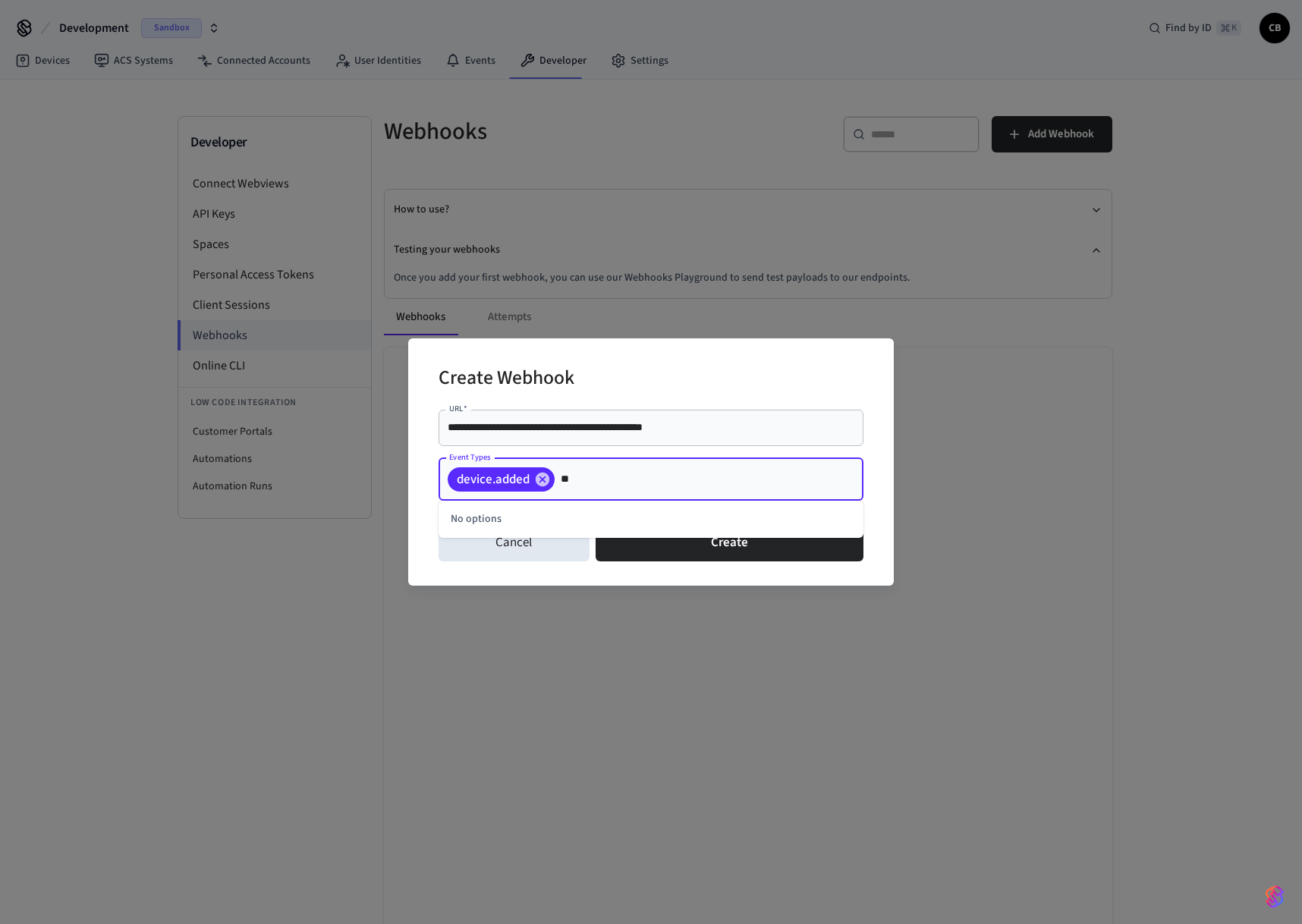
type input "*"
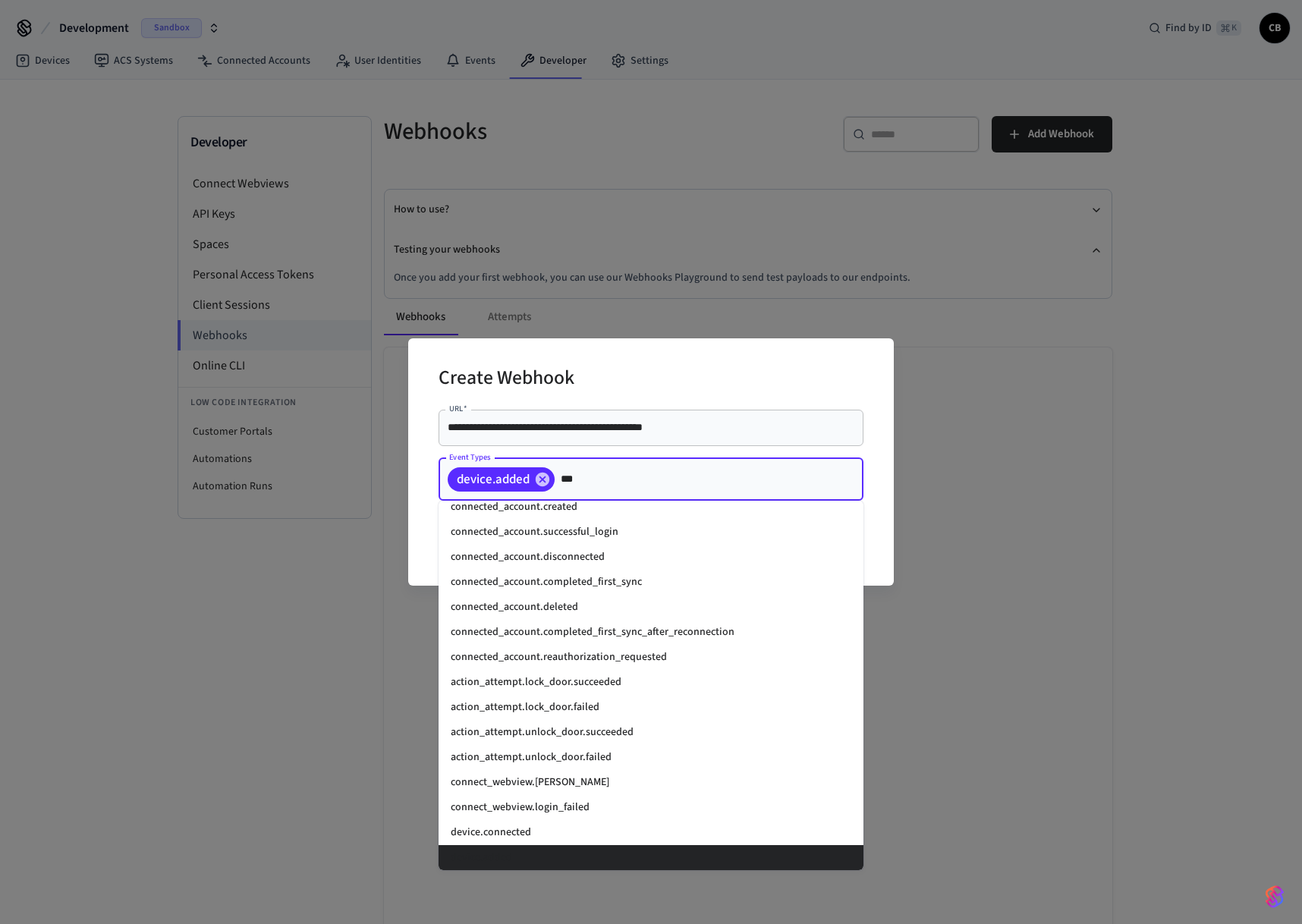
scroll to position [0, 0]
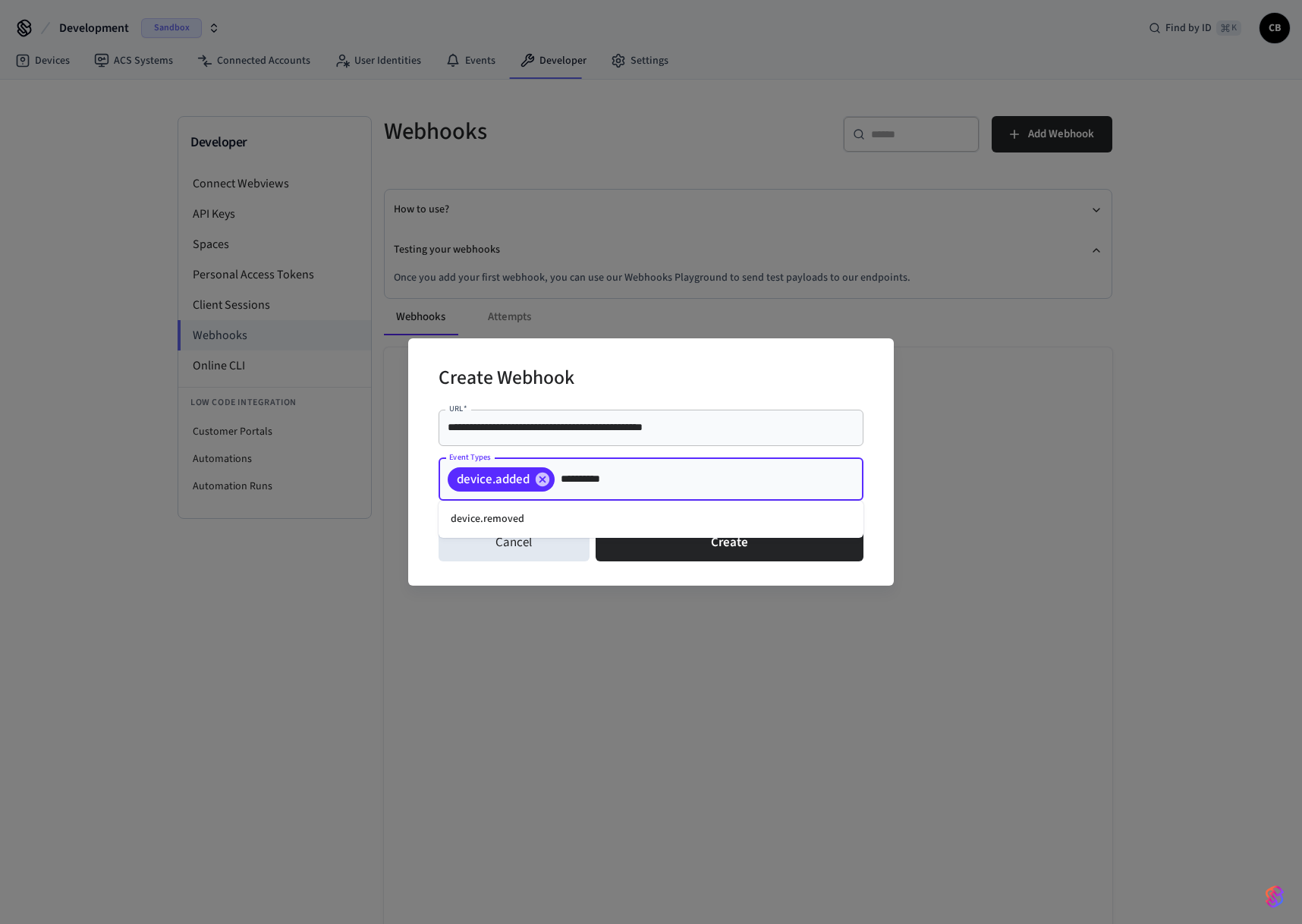
type input "**********"
click at [509, 525] on li "device.removed" at bounding box center [651, 519] width 425 height 25
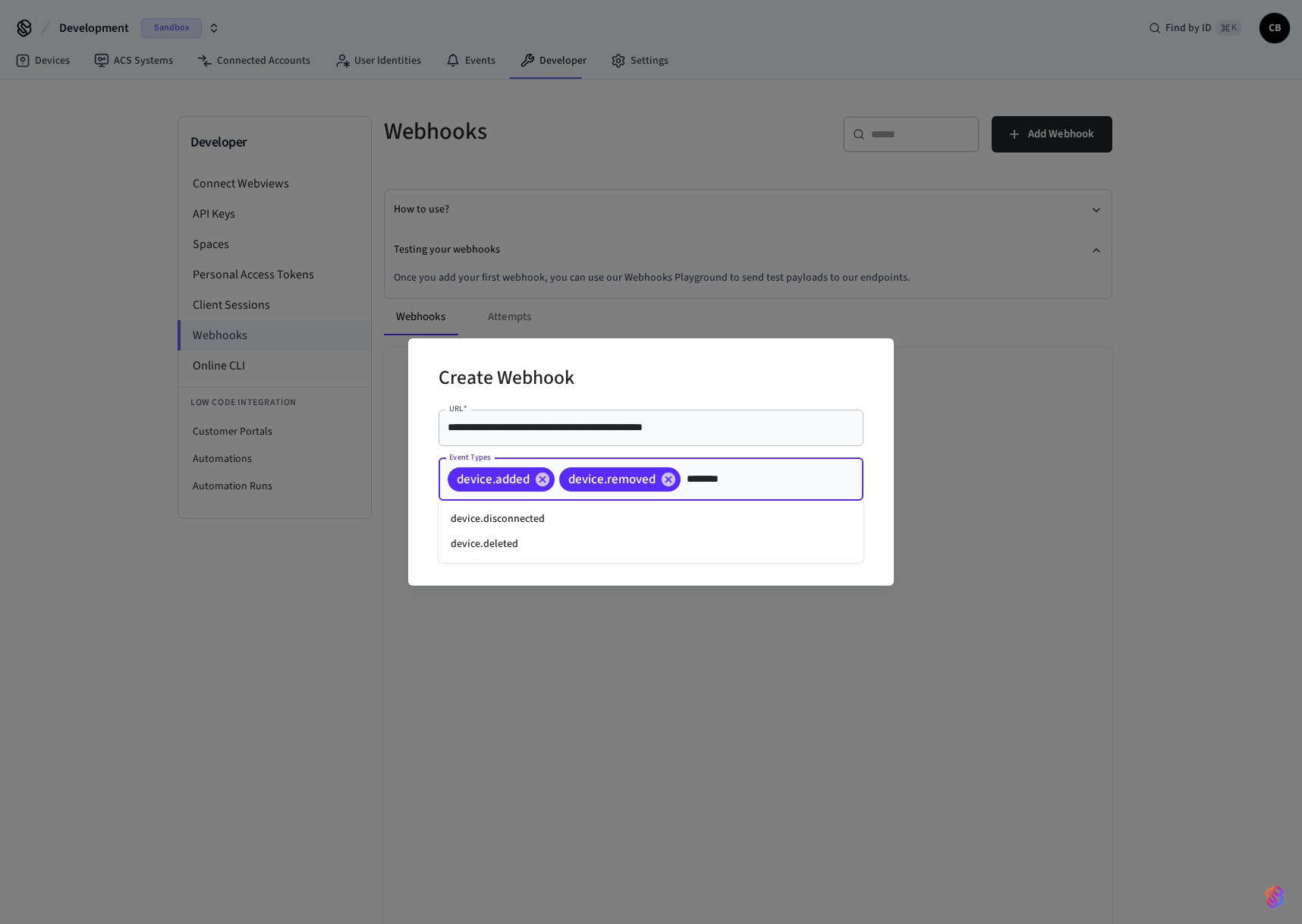
type input "*********"
click at [634, 527] on li "device.deleted" at bounding box center [651, 519] width 425 height 25
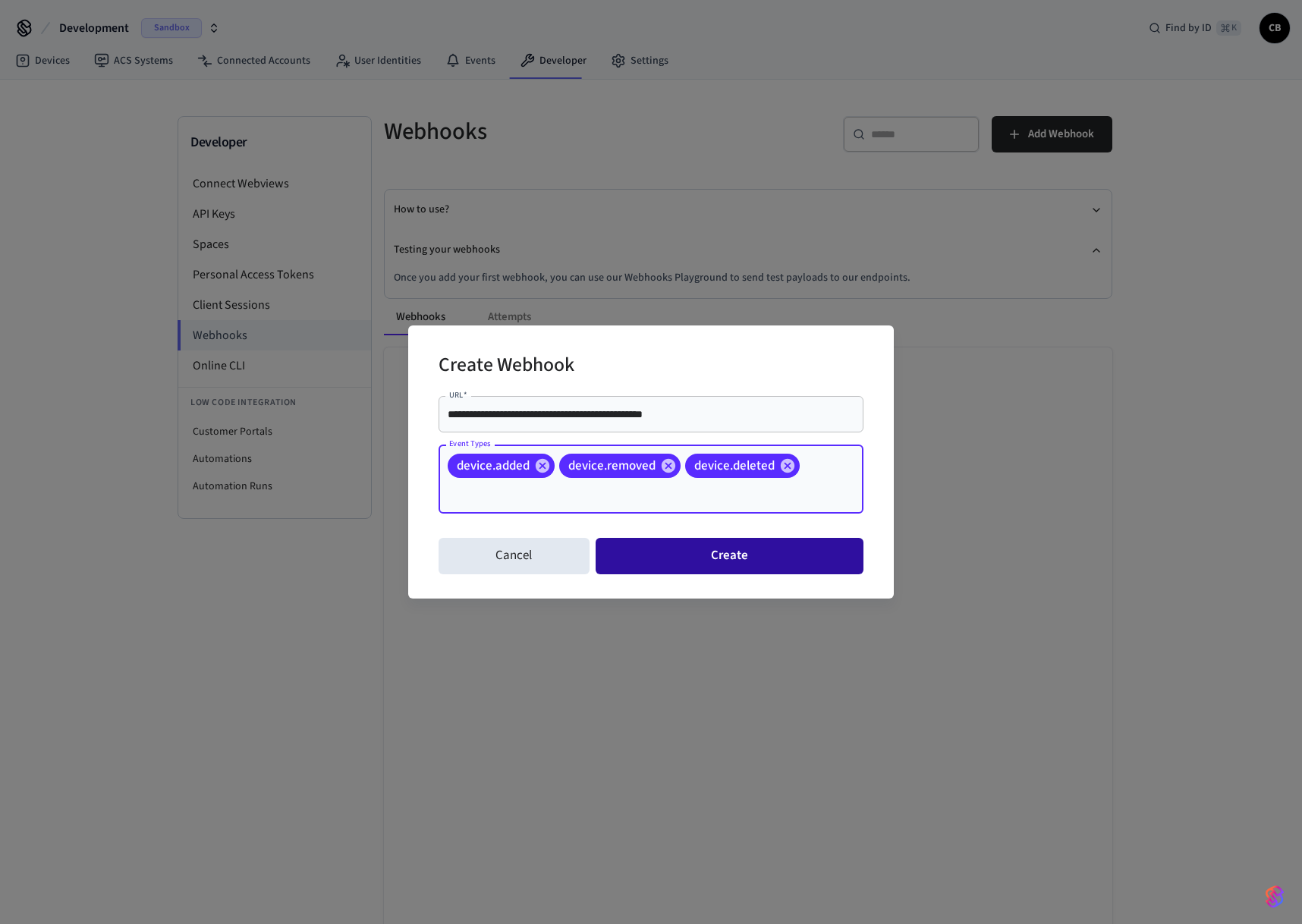
click at [656, 549] on button "Create" at bounding box center [729, 556] width 268 height 37
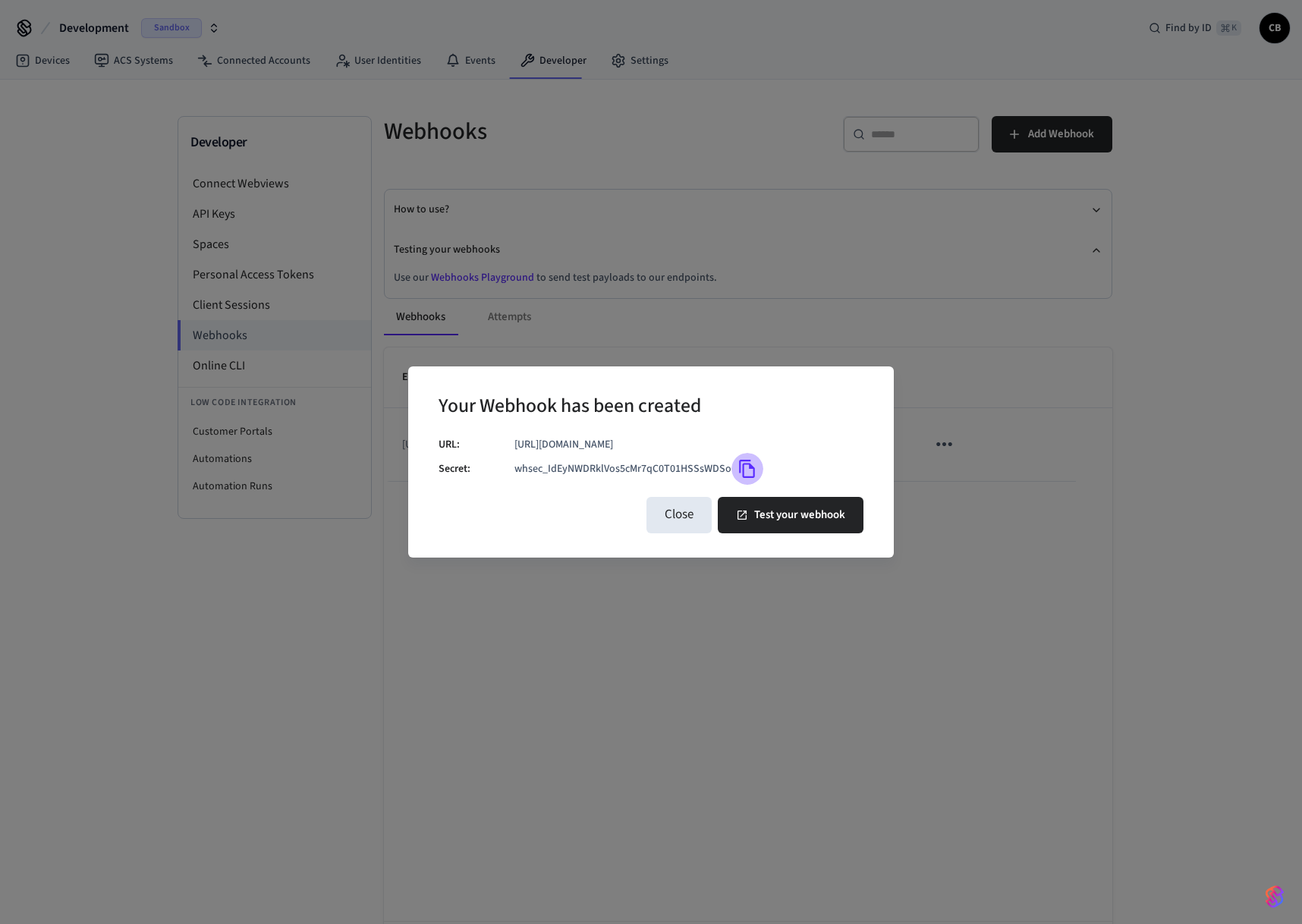
click at [751, 469] on icon "Copy" at bounding box center [747, 469] width 16 height 18
click at [769, 509] on button "Test your webhook" at bounding box center [790, 515] width 146 height 37
